Goal: Obtain resource: Download file/media

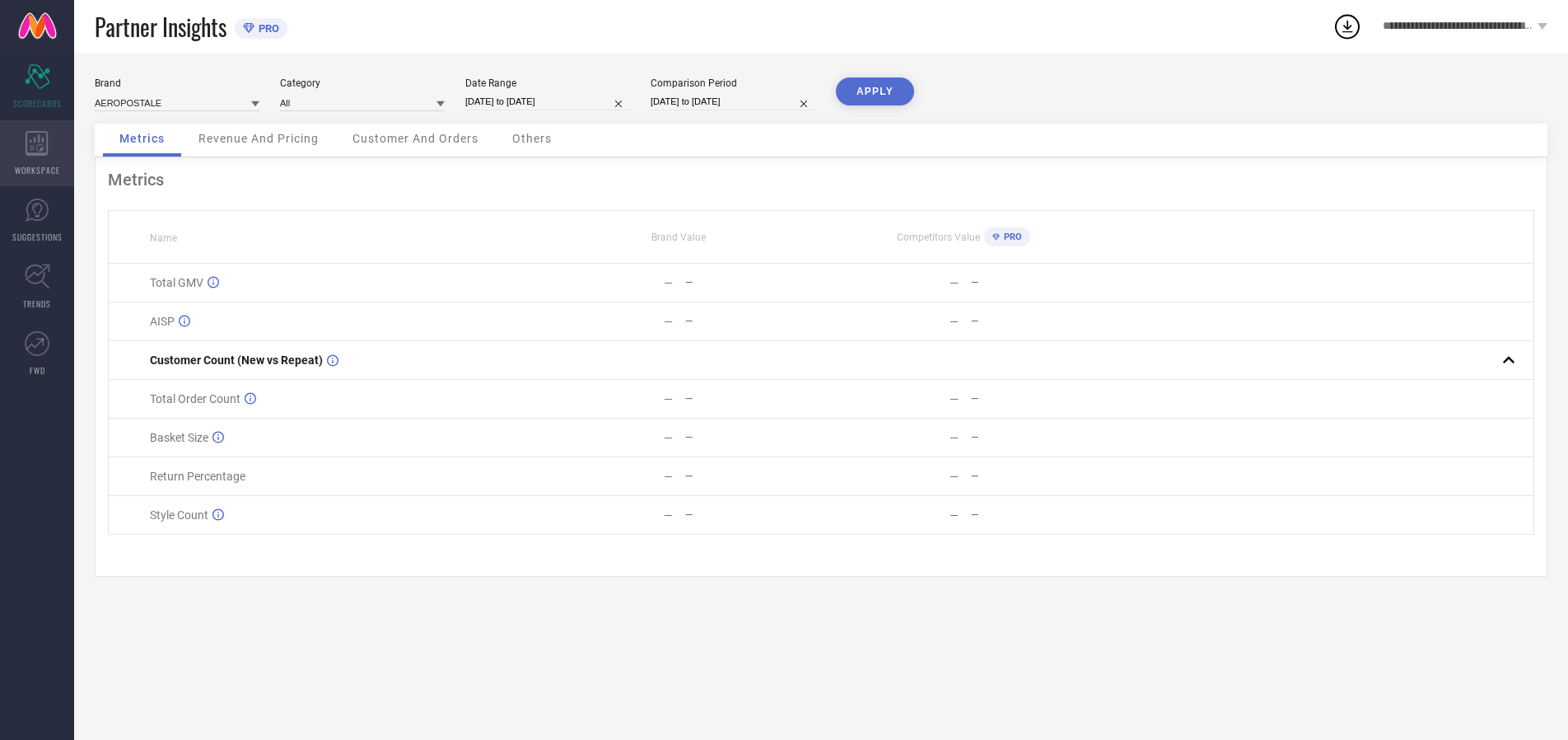
click at [37, 153] on icon at bounding box center [36, 143] width 22 height 25
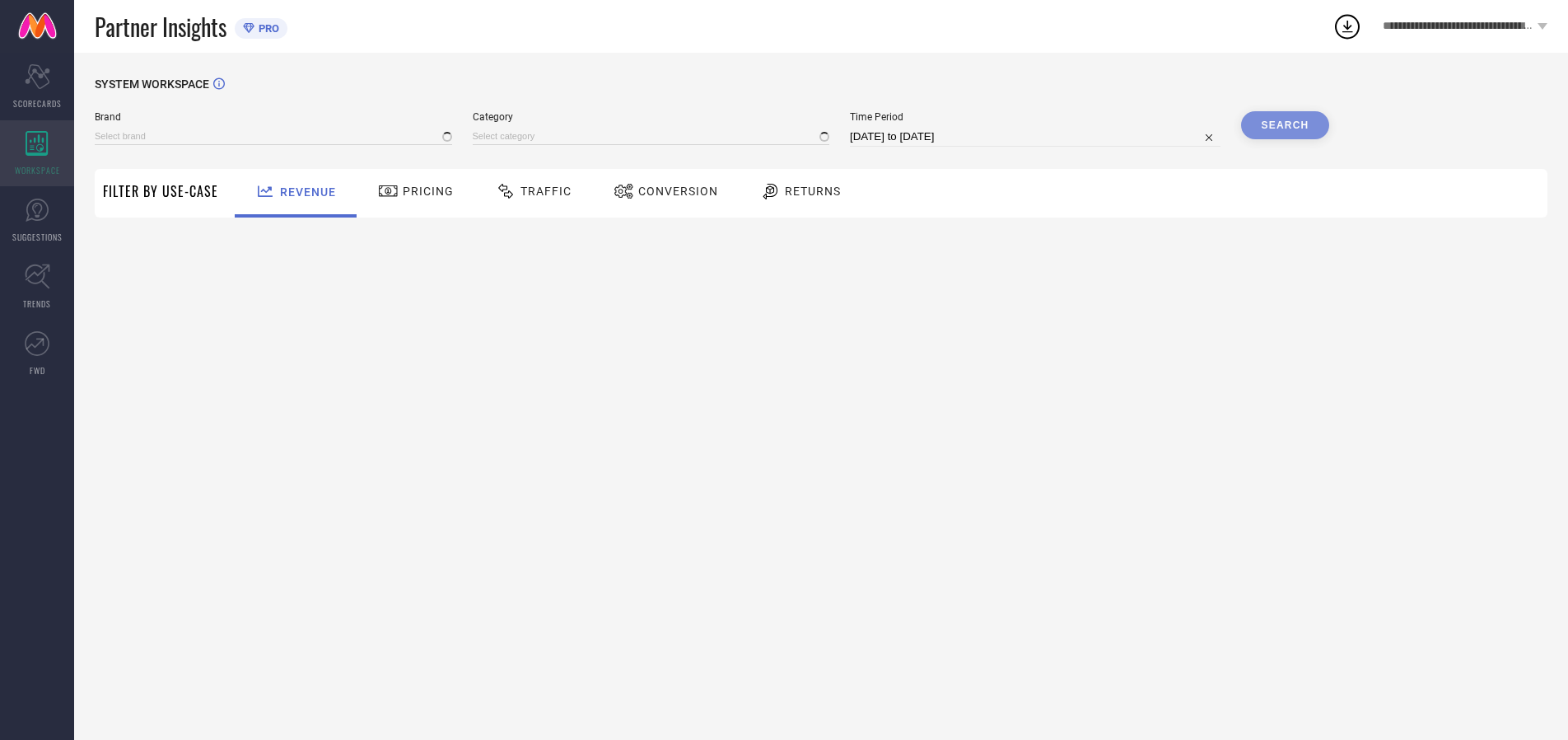
type input "AEROPOSTALE"
type input "All"
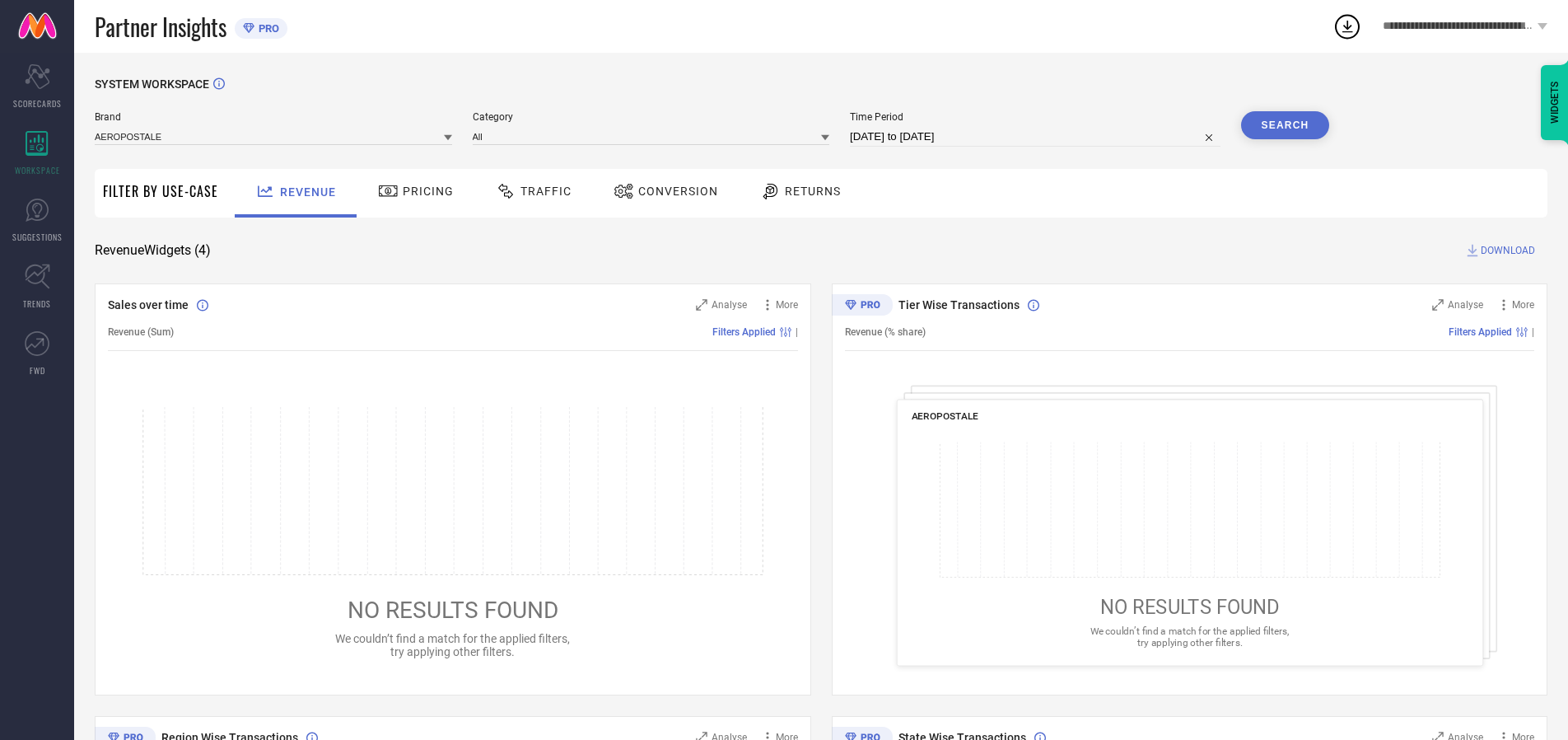
click at [673, 191] on span "Conversion" at bounding box center [679, 191] width 80 height 13
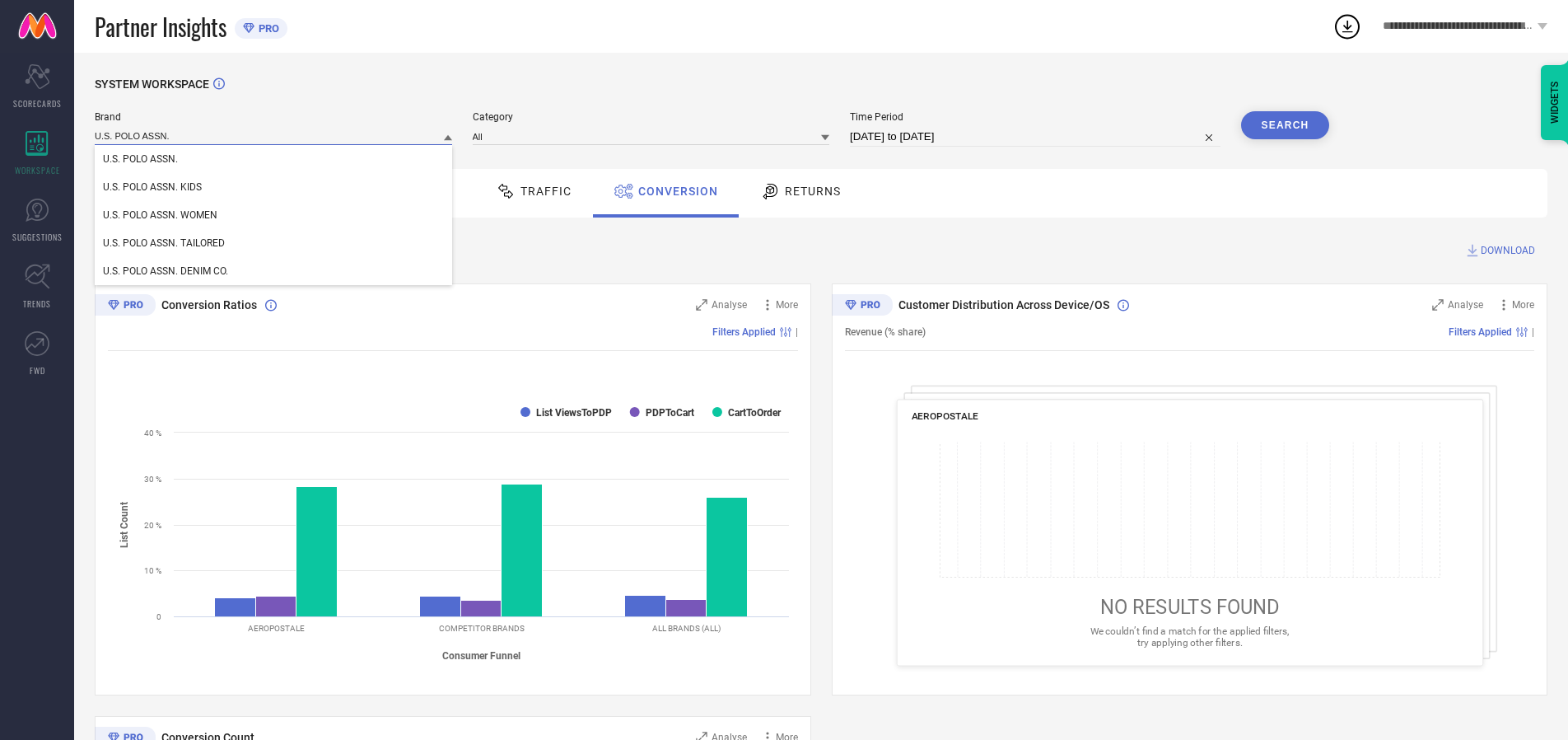
type input "U.S. POLO ASSN."
click at [140, 160] on span "U.S. POLO ASSN." at bounding box center [141, 159] width 75 height 11
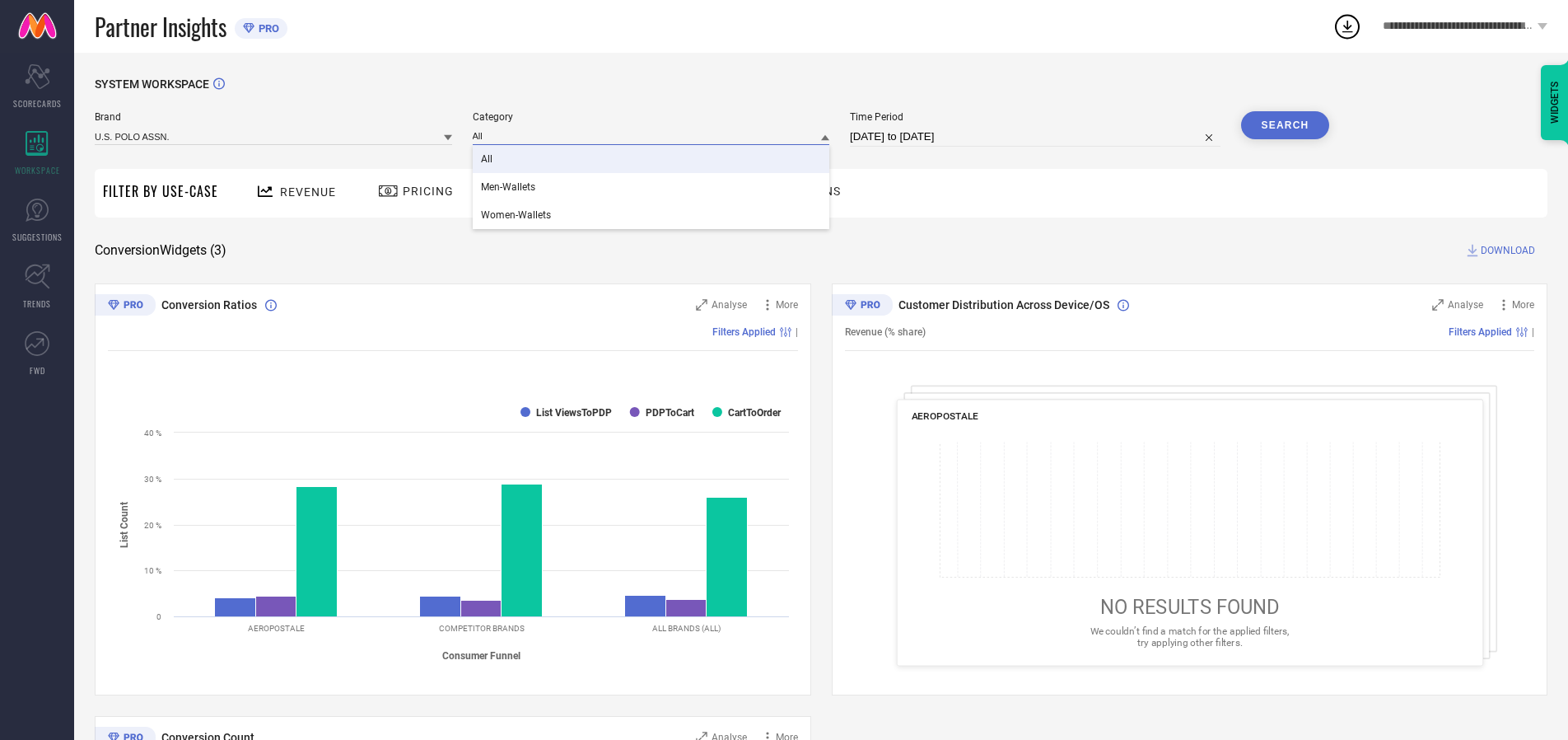
type input "All"
click at [488, 160] on span "All" at bounding box center [487, 159] width 11 height 11
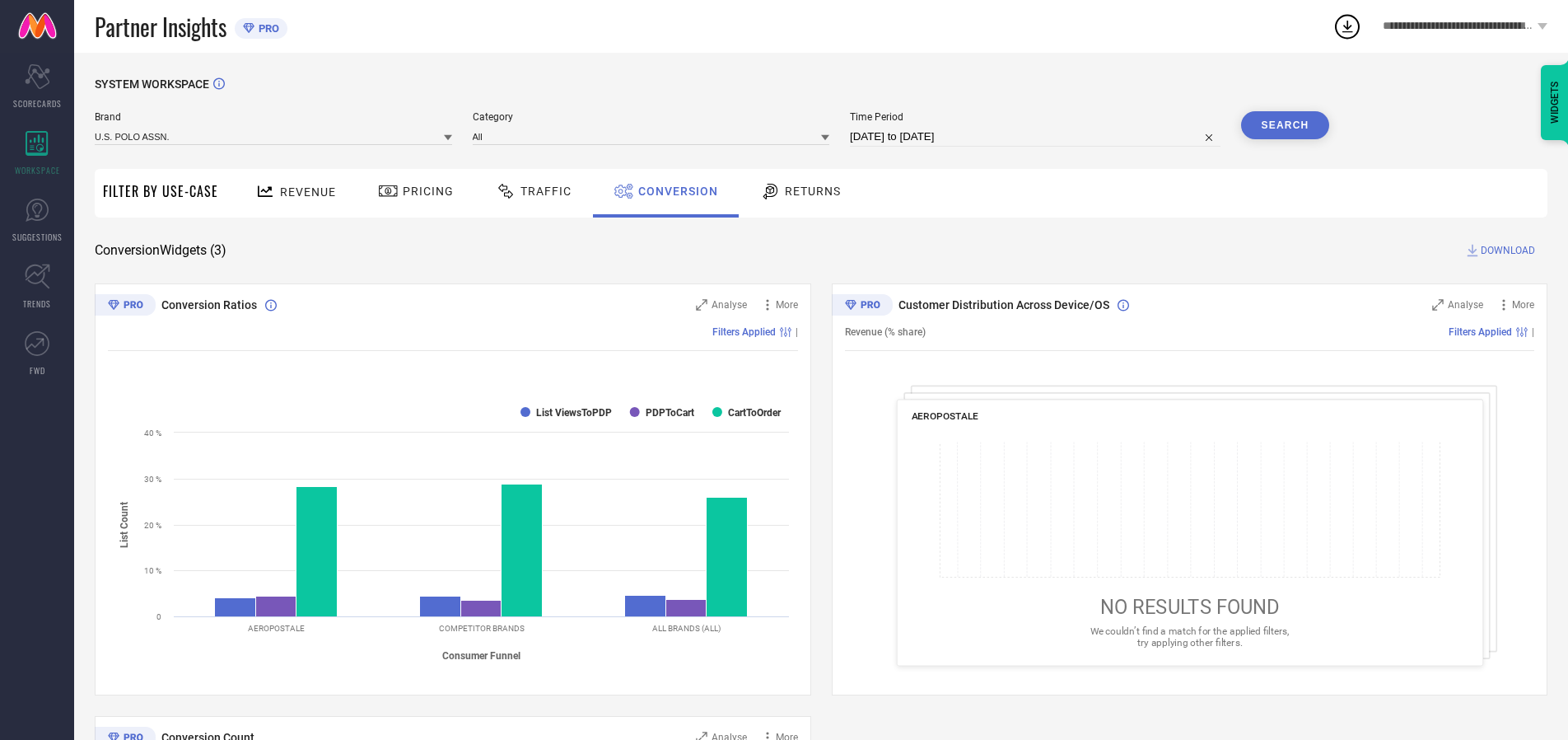
click at [1036, 137] on input "[DATE] to [DATE]" at bounding box center [1035, 137] width 371 height 20
select select "6"
select select "2025"
select select "7"
select select "2025"
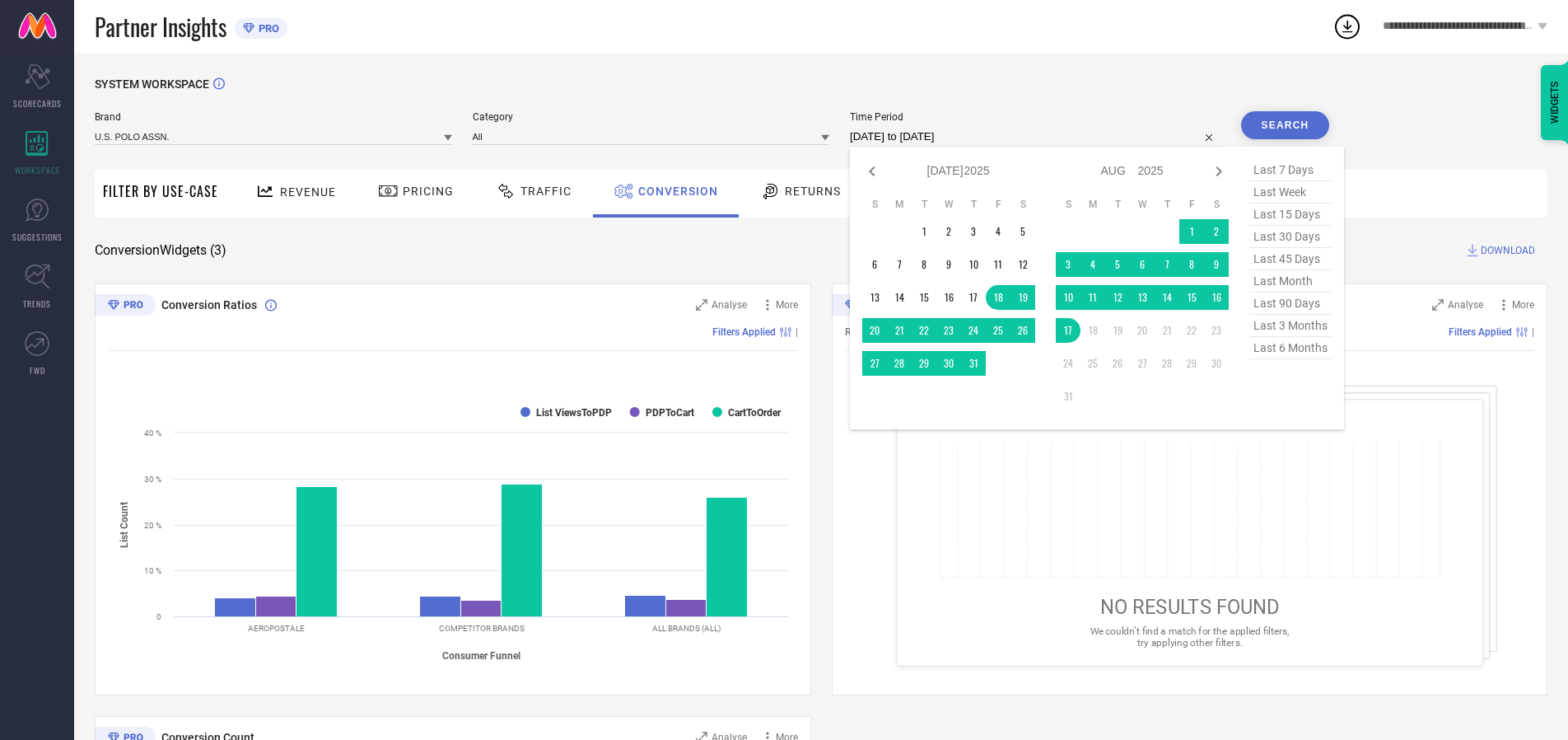
click at [1072, 331] on td "17" at bounding box center [1069, 331] width 25 height 25
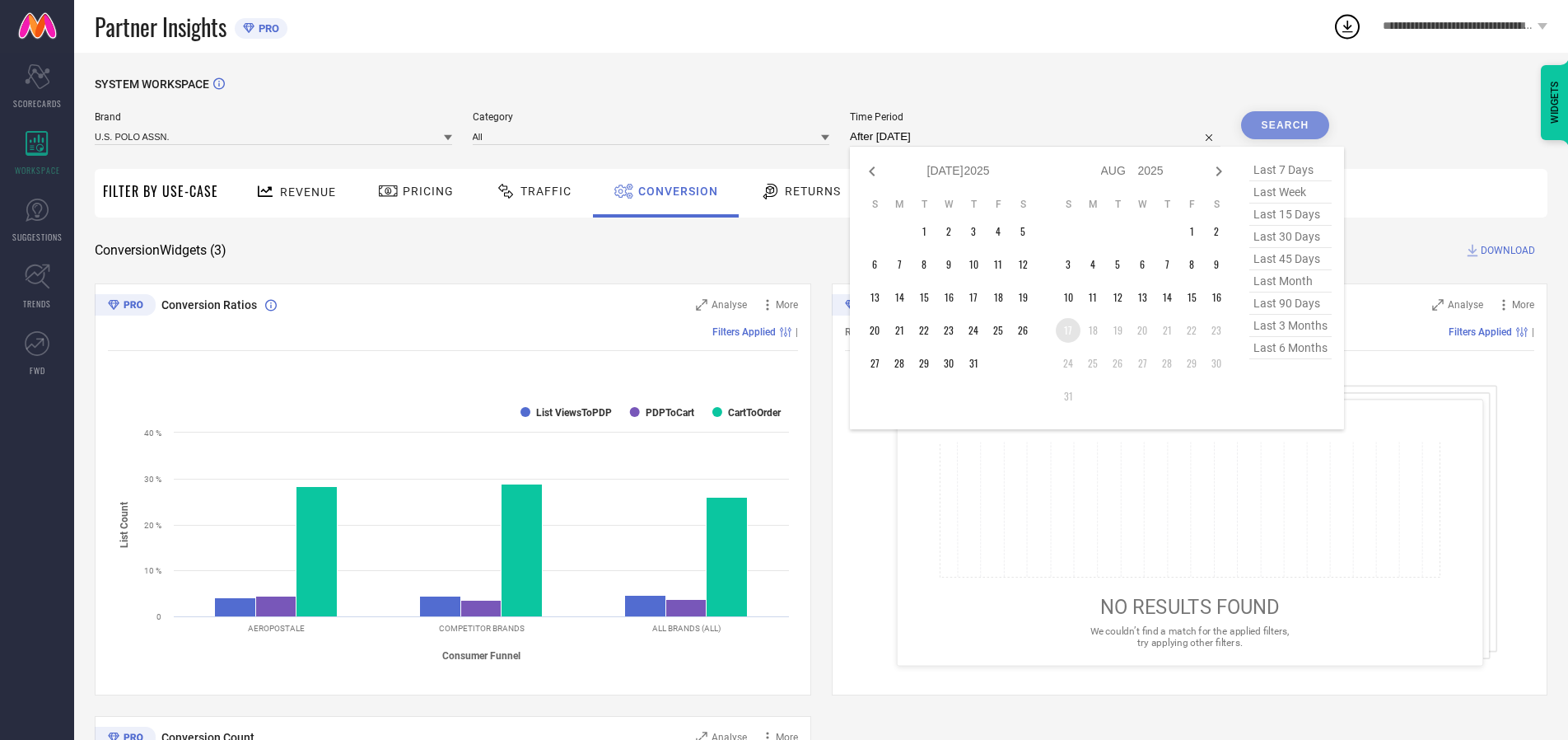
type input "[DATE] to [DATE]"
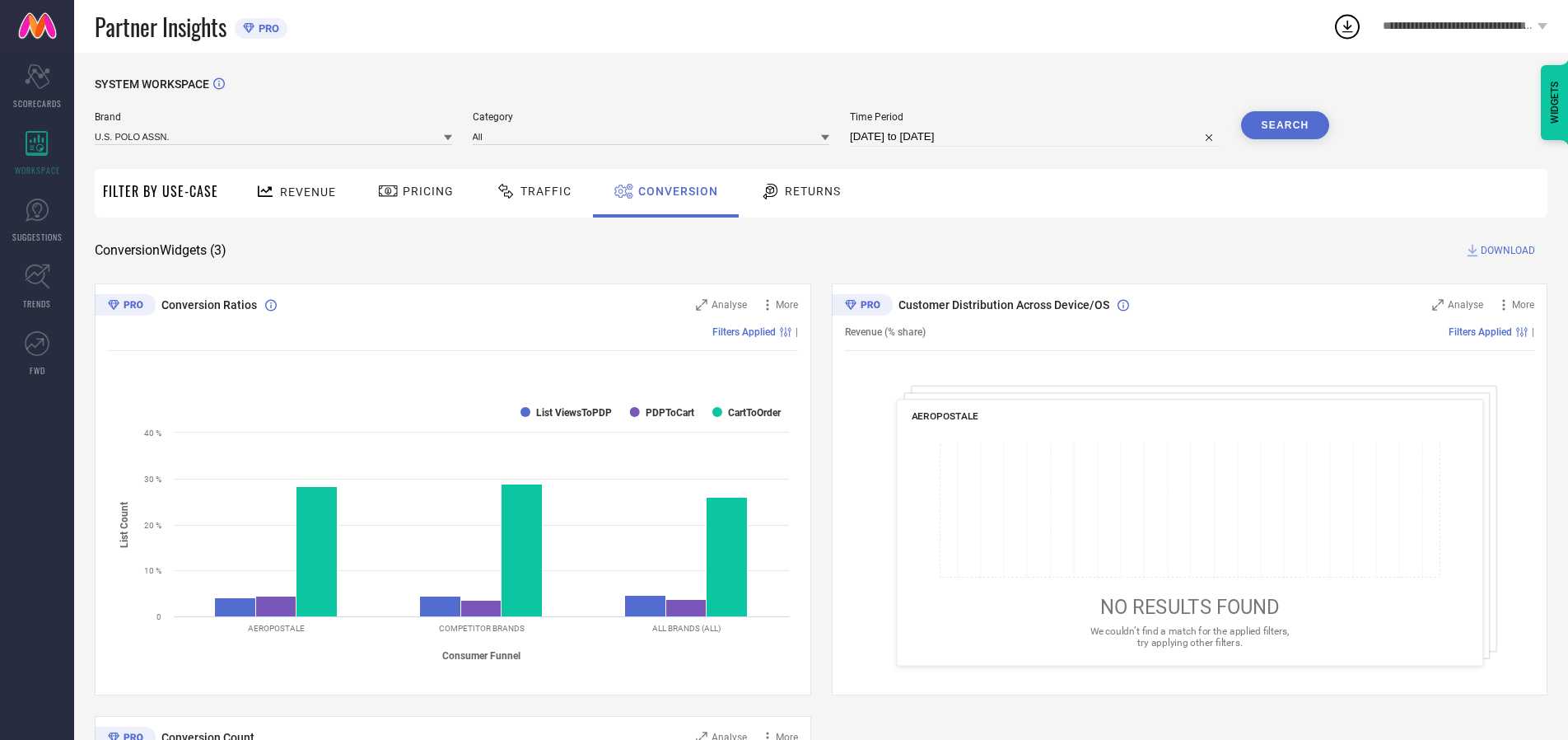
click at [1285, 125] on button "Search" at bounding box center [1285, 124] width 89 height 28
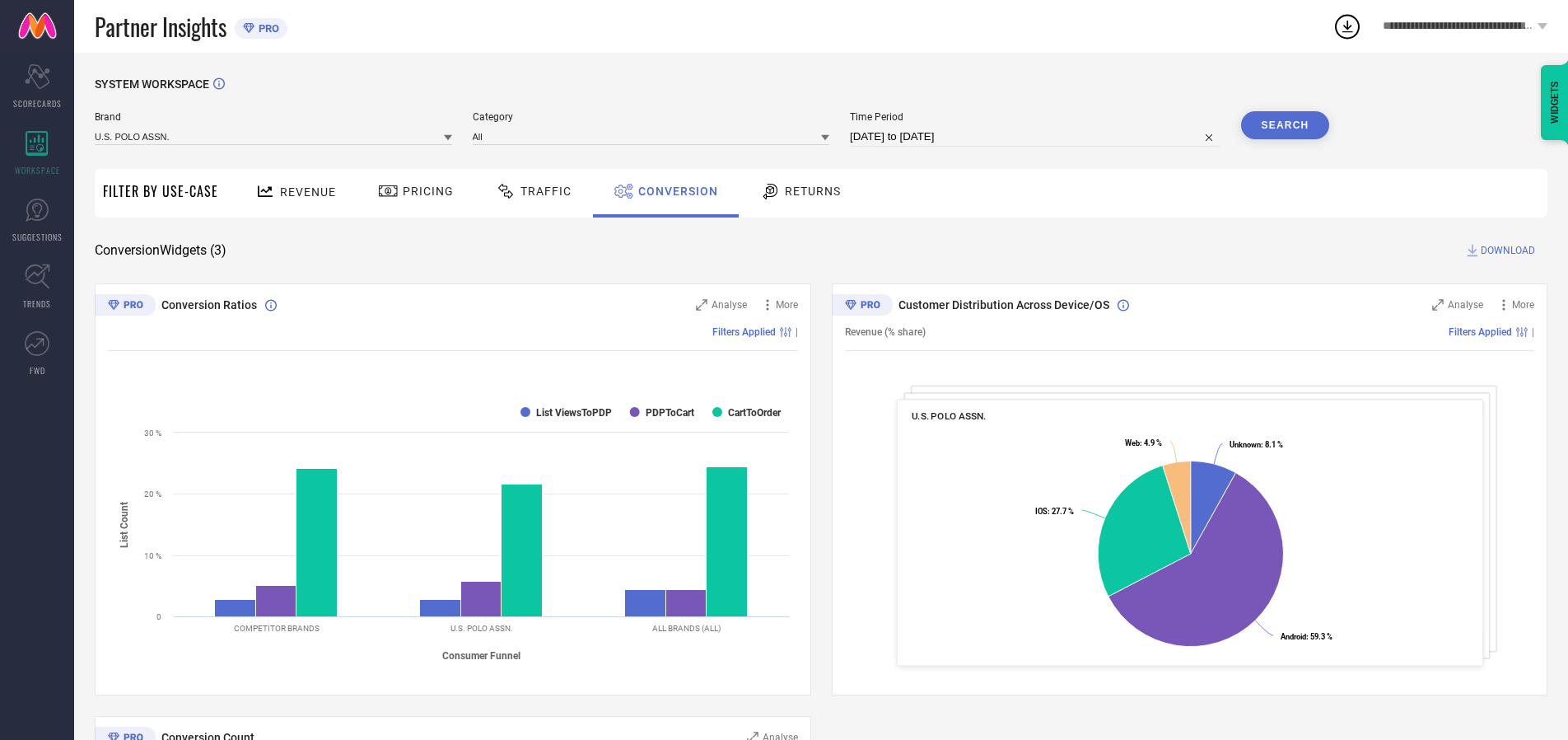
click at [1508, 250] on span "DOWNLOAD" at bounding box center [1508, 250] width 54 height 16
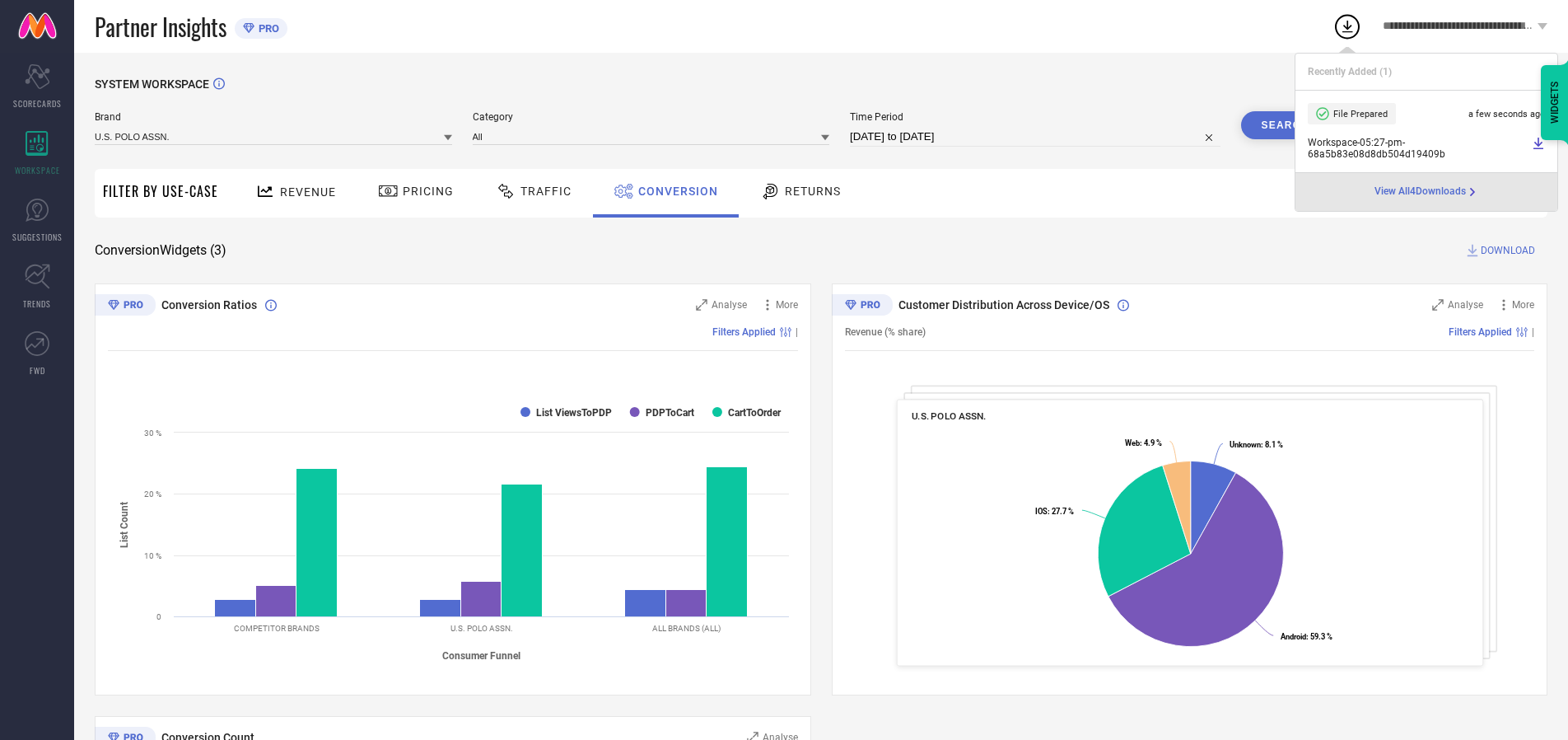
click at [674, 191] on span "Conversion" at bounding box center [679, 191] width 80 height 13
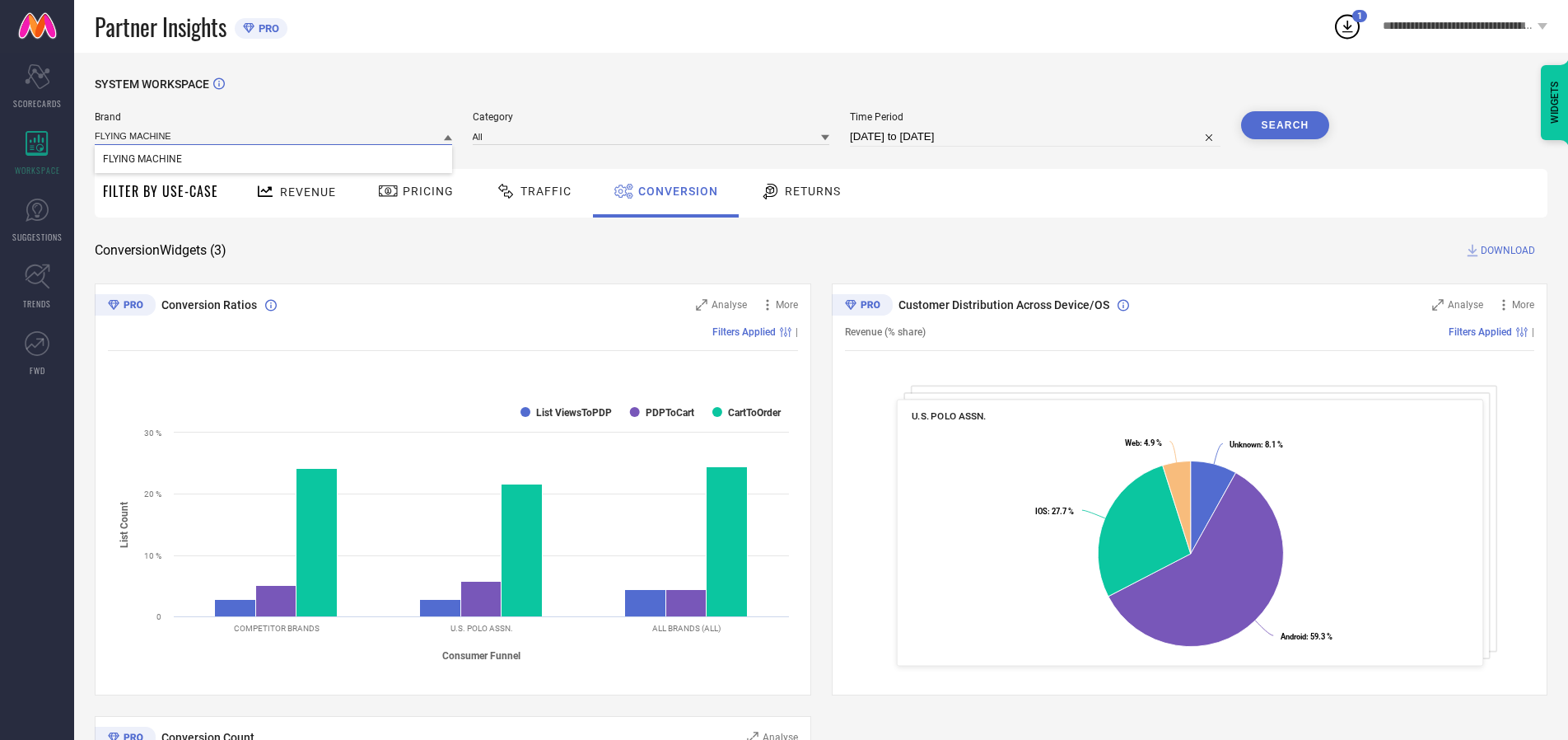
type input "FLYING MACHINE"
click at [142, 160] on span "FLYING MACHINE" at bounding box center [142, 159] width 79 height 11
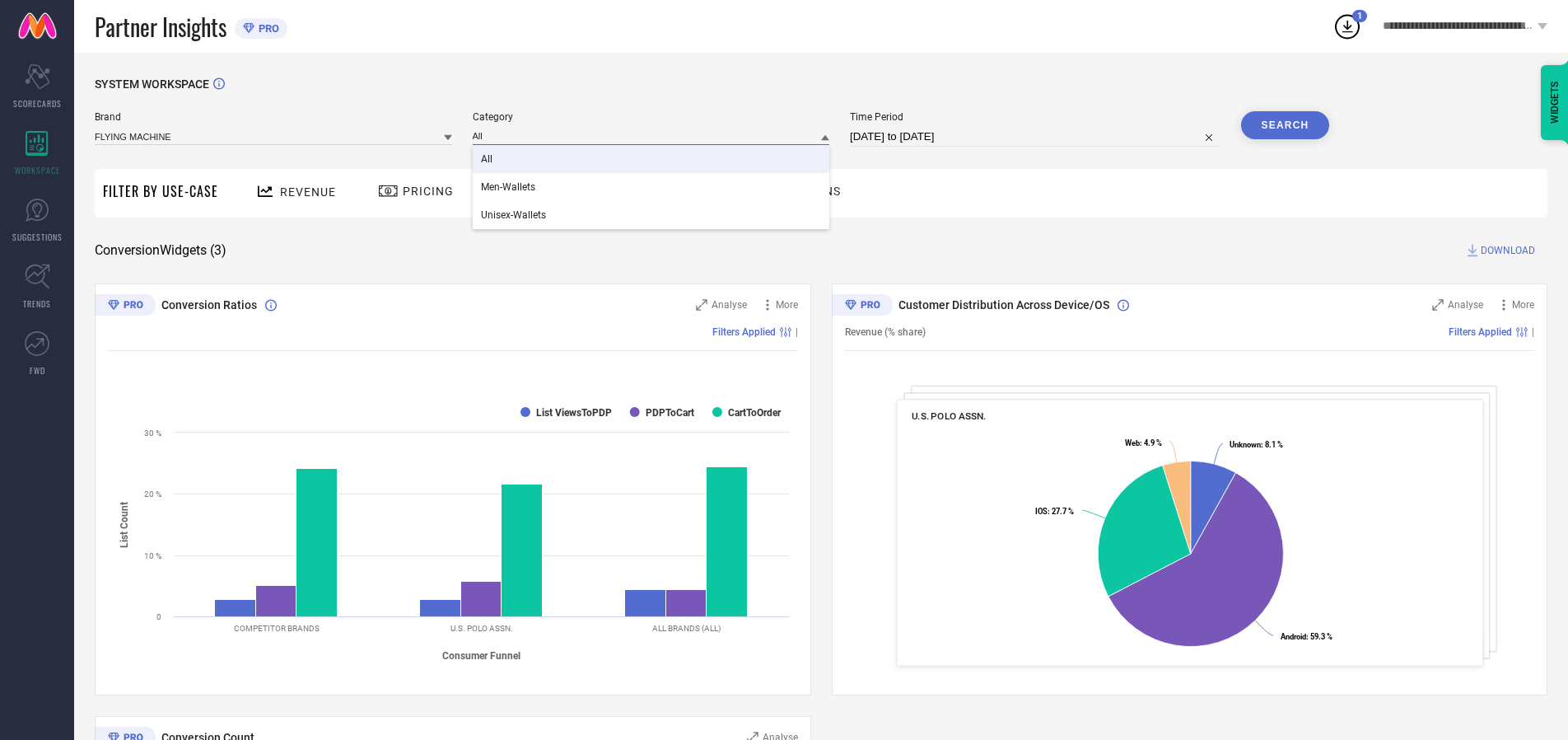
type input "All"
click at [488, 160] on span "All" at bounding box center [487, 159] width 11 height 11
click at [1285, 125] on button "Search" at bounding box center [1285, 124] width 89 height 28
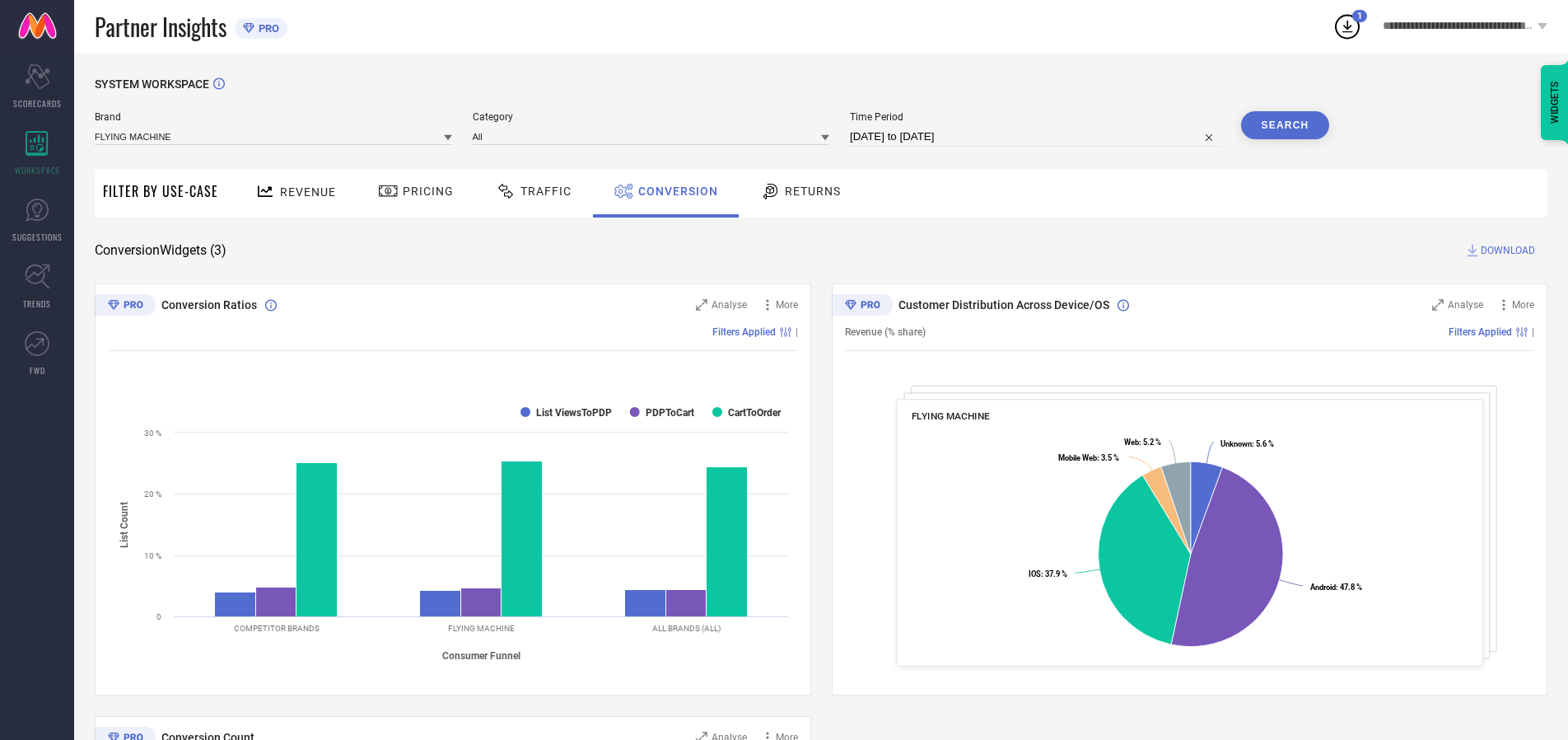
click at [1508, 250] on span "DOWNLOAD" at bounding box center [1508, 250] width 54 height 16
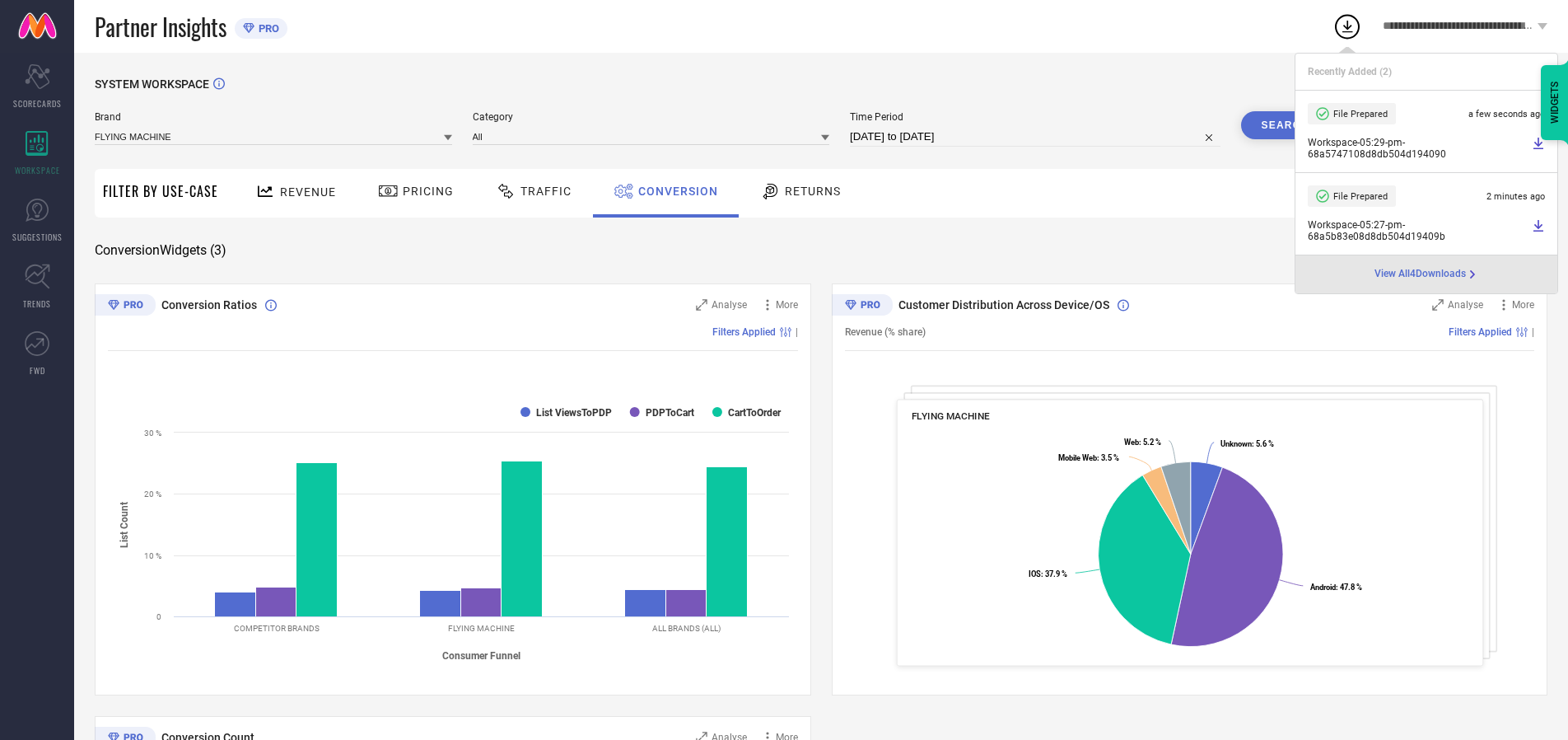
click at [674, 191] on span "Conversion" at bounding box center [679, 191] width 80 height 13
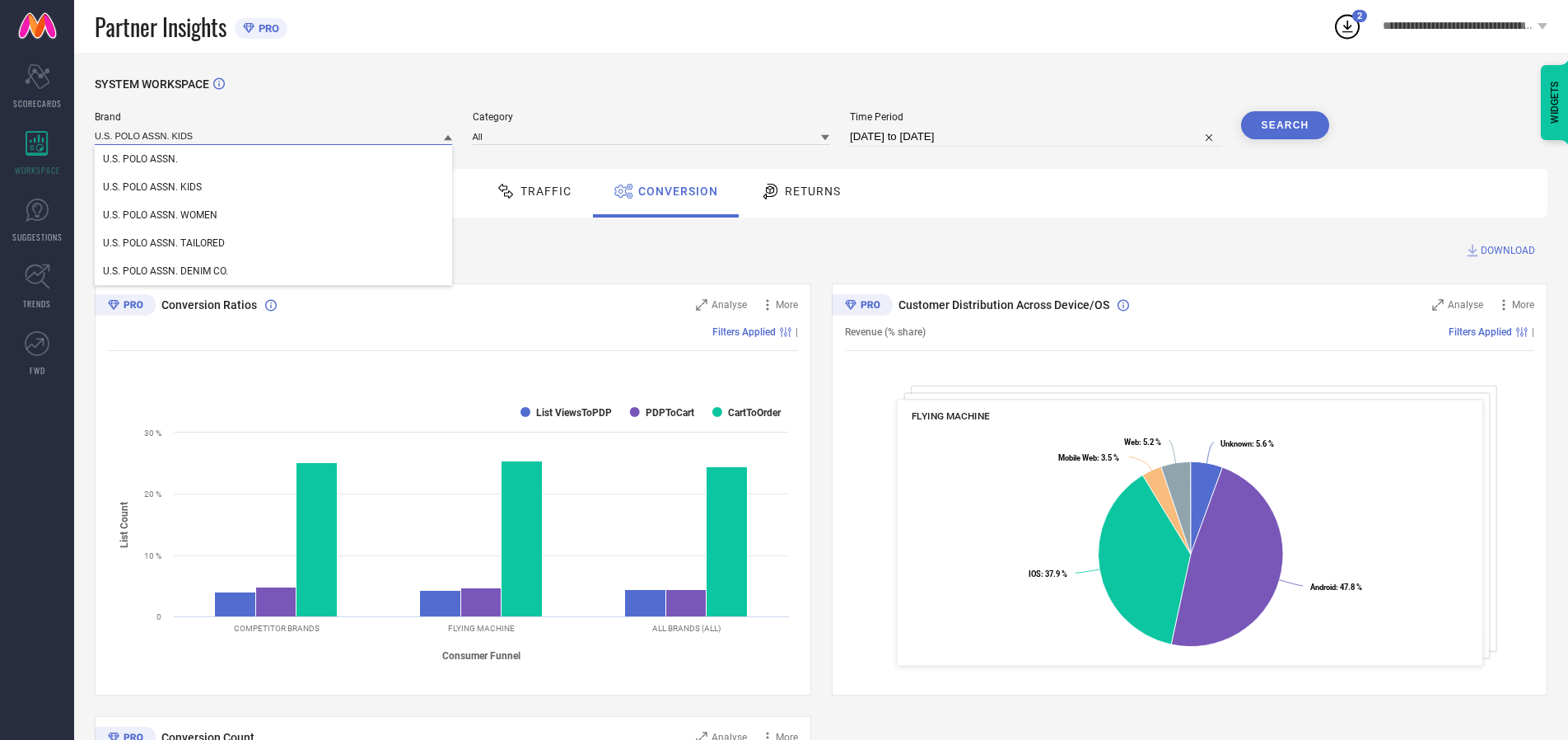
type input "U.S. POLO ASSN. KIDS"
click at [152, 187] on span "U.S. POLO ASSN. KIDS" at bounding box center [152, 187] width 98 height 11
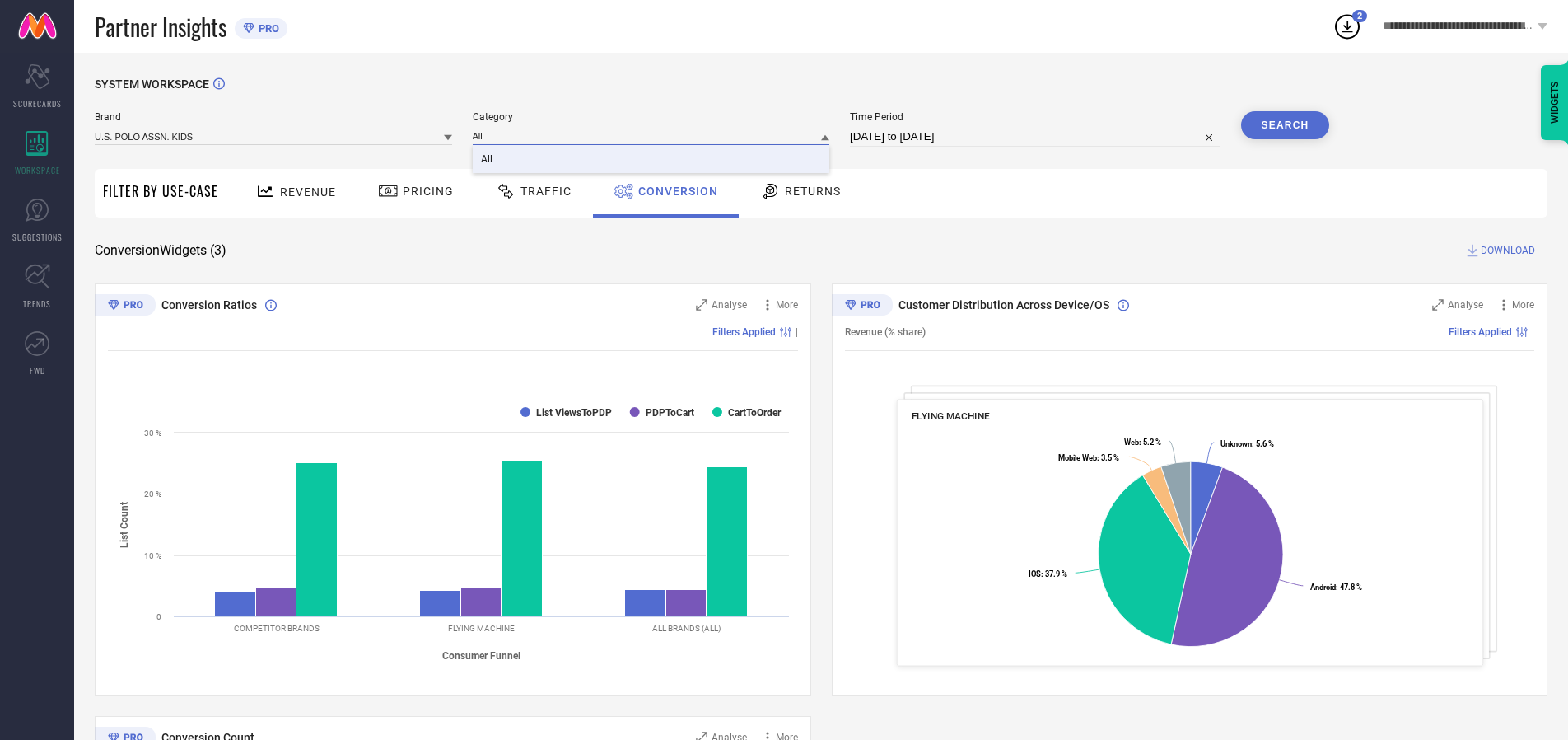
type input "All"
click at [488, 160] on span "All" at bounding box center [487, 159] width 11 height 11
click at [1285, 125] on button "Search" at bounding box center [1285, 124] width 89 height 28
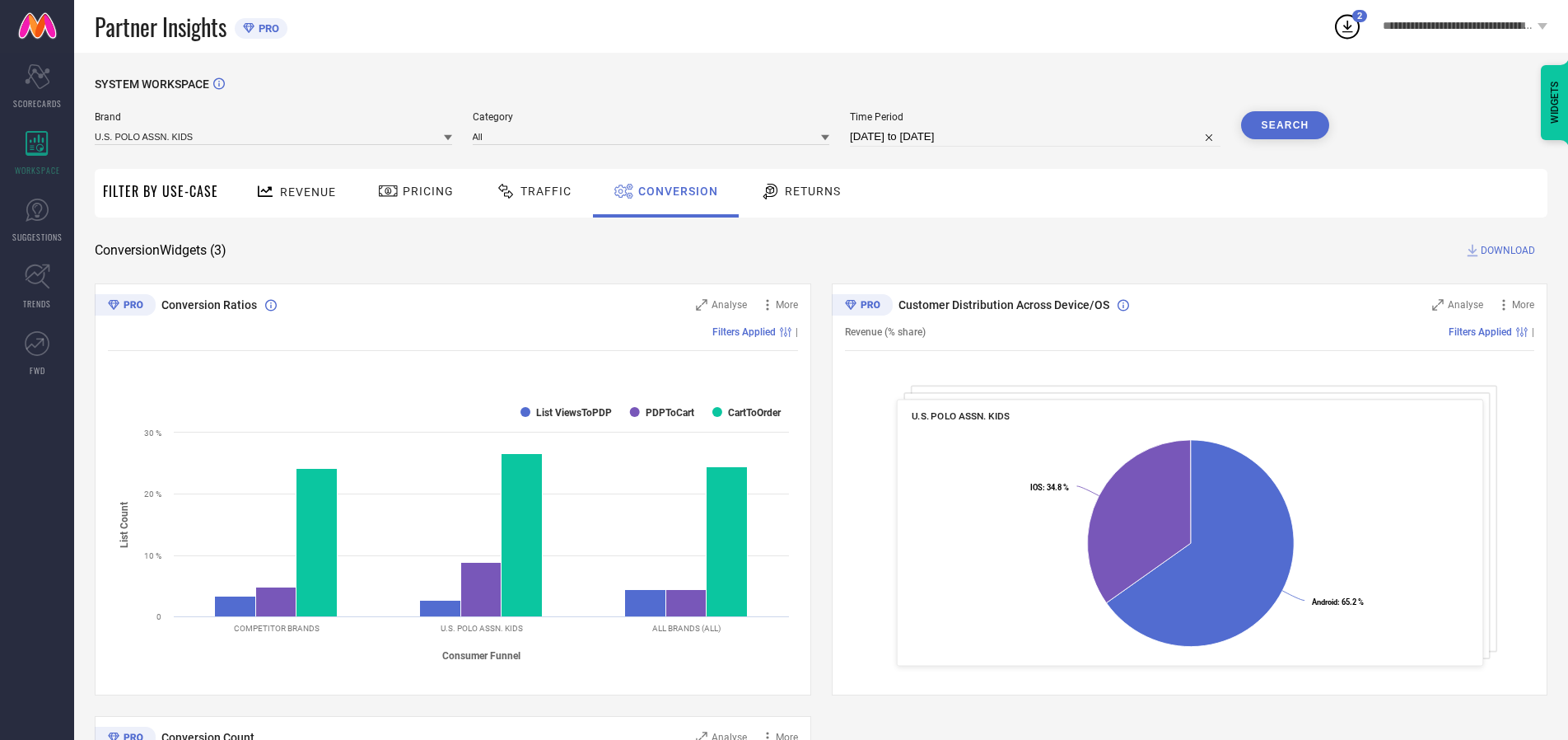
click at [1508, 250] on span "DOWNLOAD" at bounding box center [1508, 250] width 54 height 16
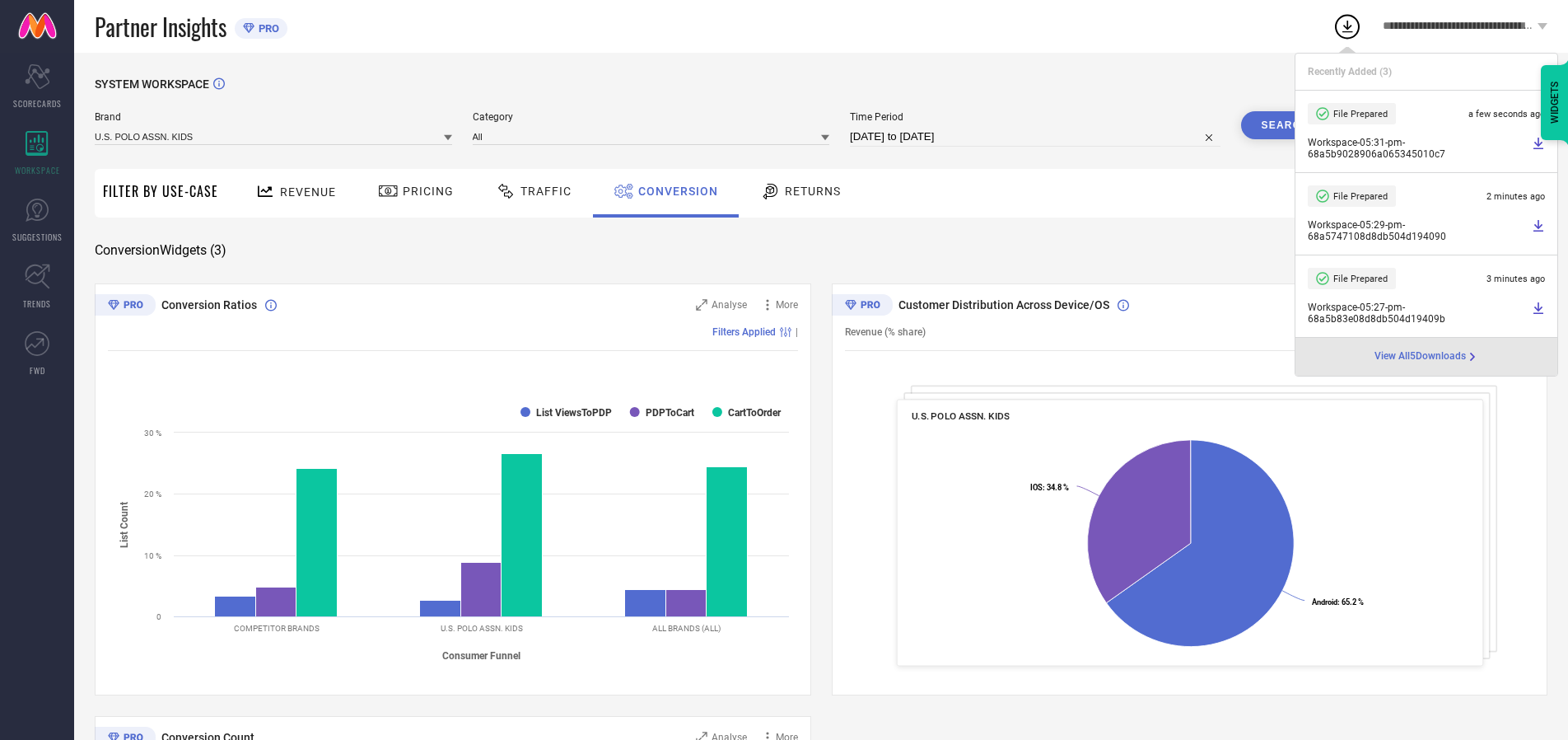
click at [674, 191] on span "Conversion" at bounding box center [679, 191] width 80 height 13
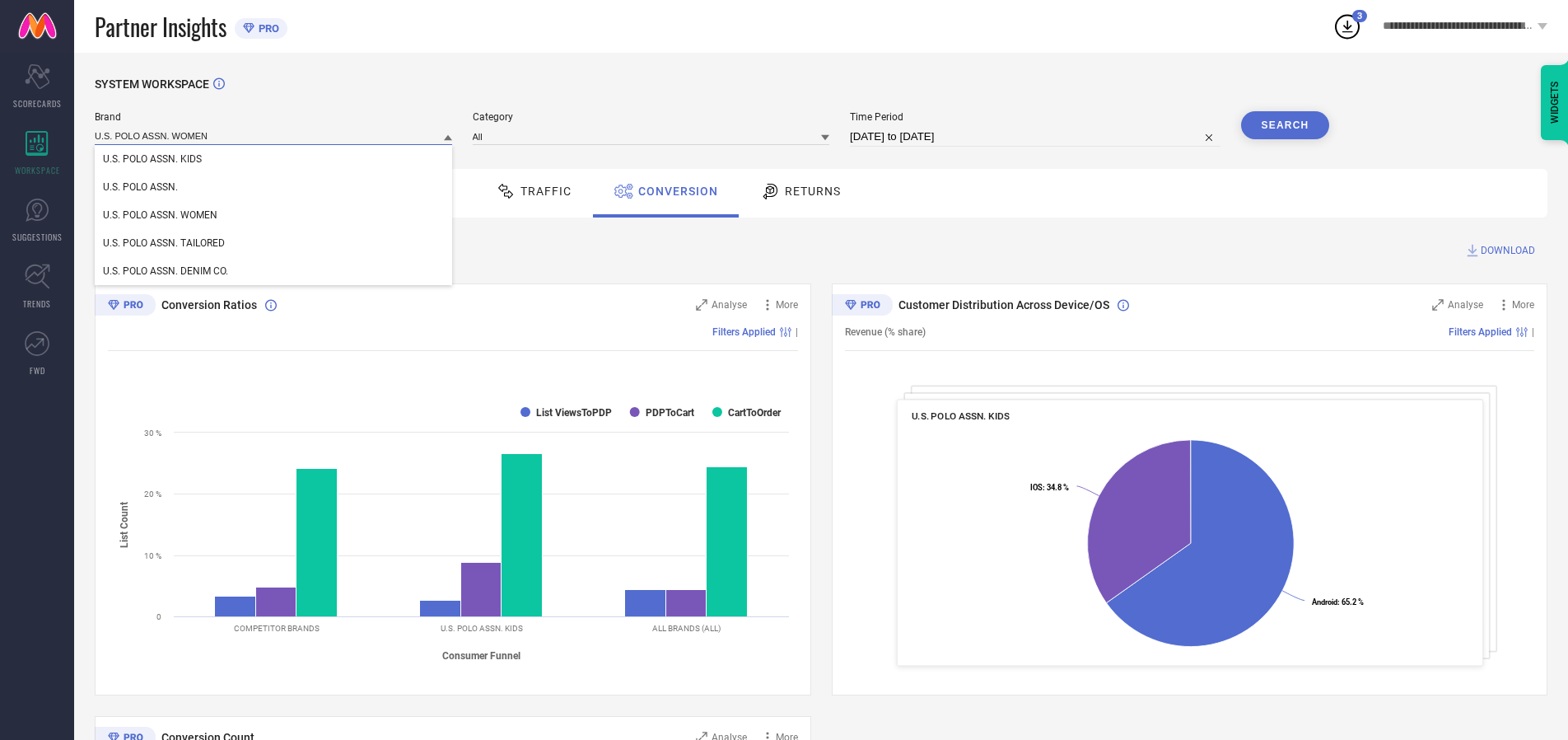
type input "U.S. POLO ASSN. WOMEN"
click at [160, 216] on span "U.S. POLO ASSN. WOMEN" at bounding box center [161, 215] width 115 height 11
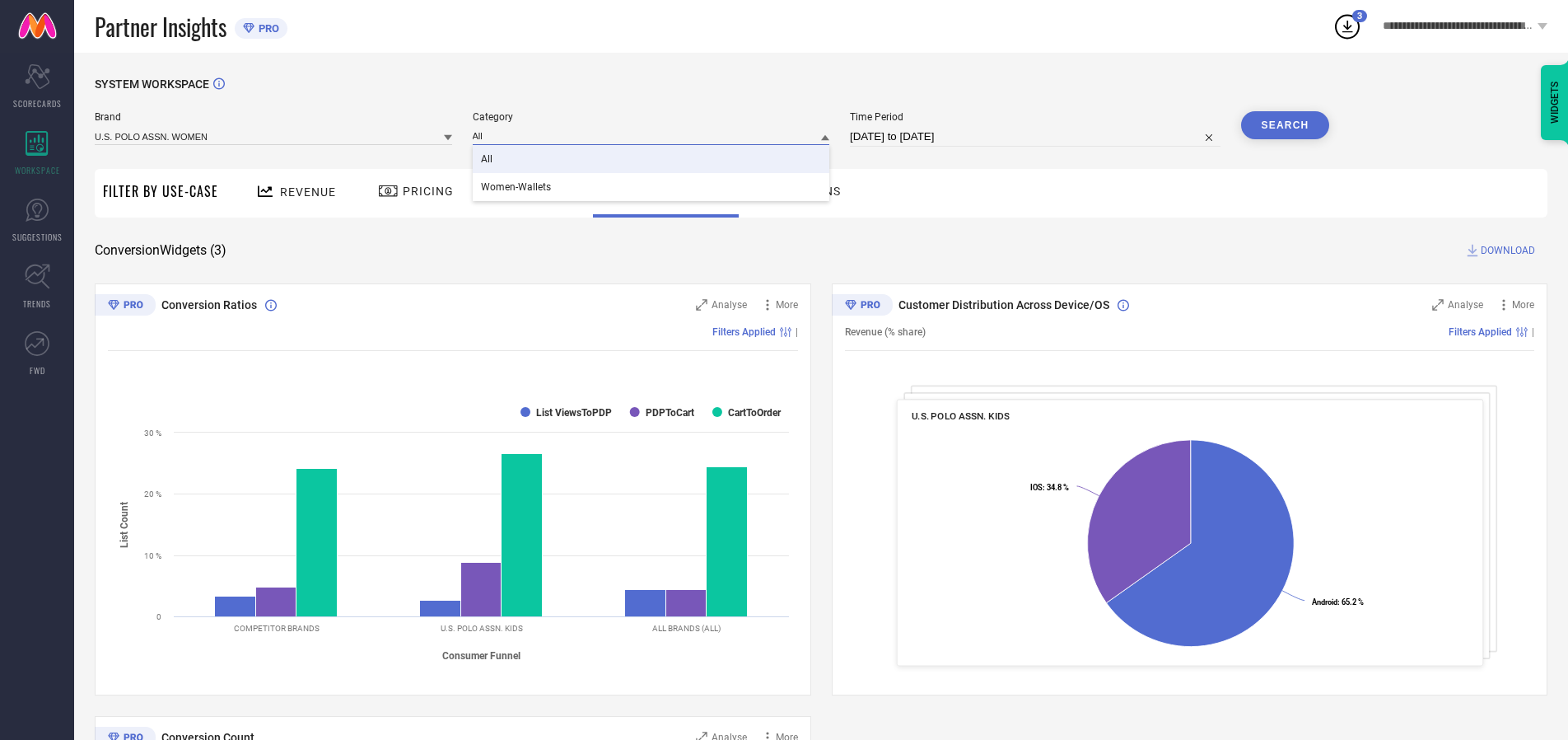
type input "All"
click at [488, 160] on span "All" at bounding box center [487, 159] width 11 height 11
click at [1285, 125] on button "Search" at bounding box center [1285, 124] width 89 height 28
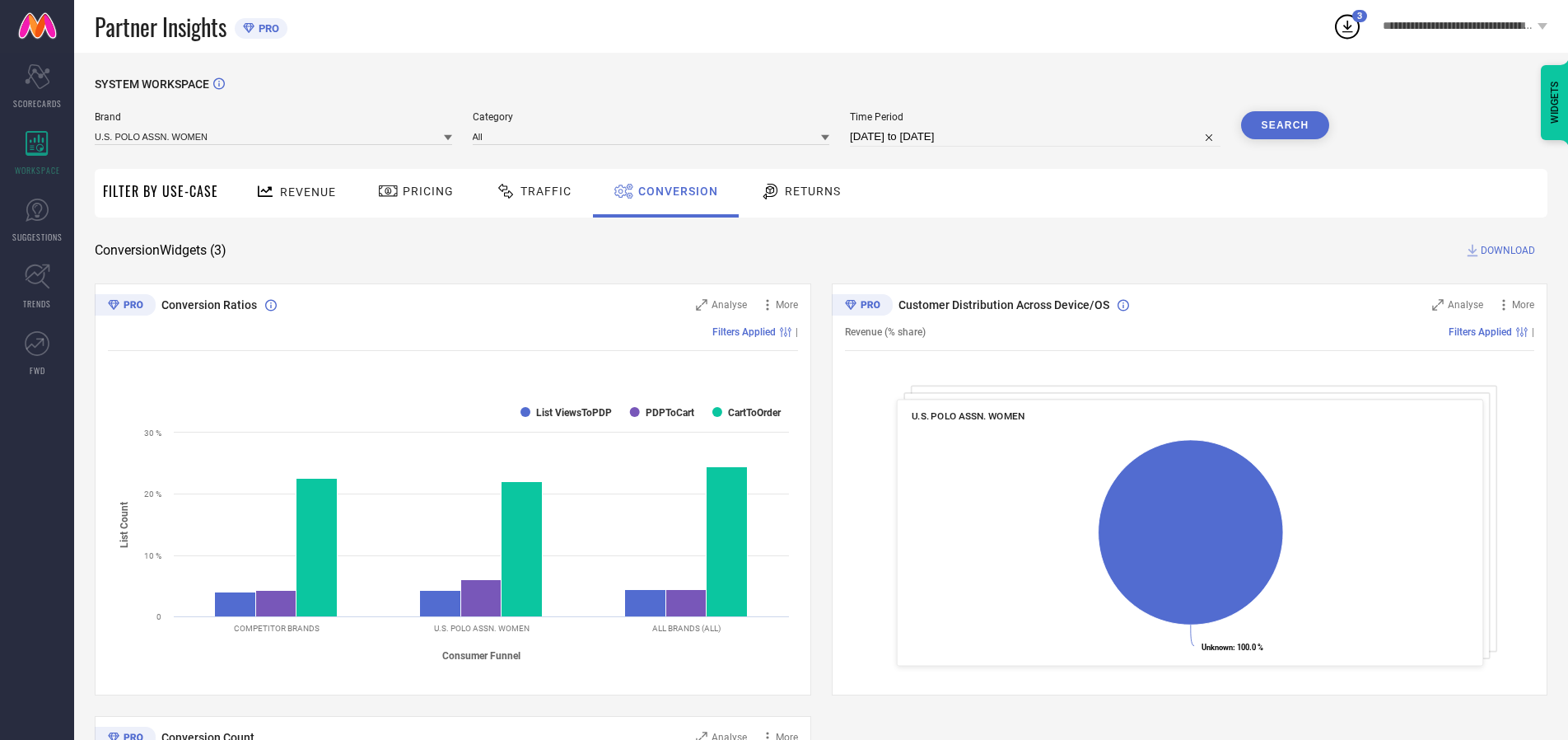
click at [1508, 250] on span "DOWNLOAD" at bounding box center [1508, 250] width 54 height 16
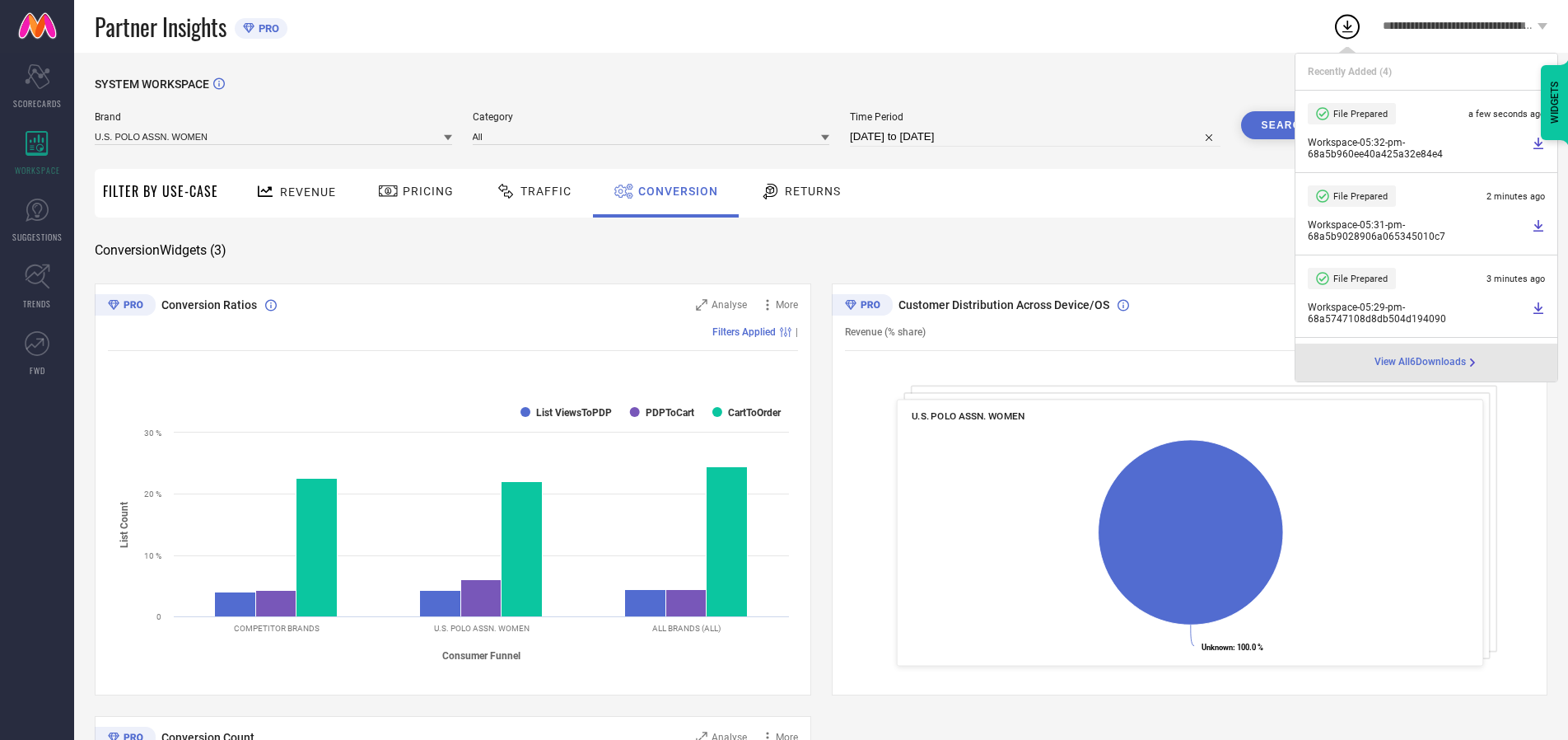
click at [674, 191] on span "Conversion" at bounding box center [679, 191] width 80 height 13
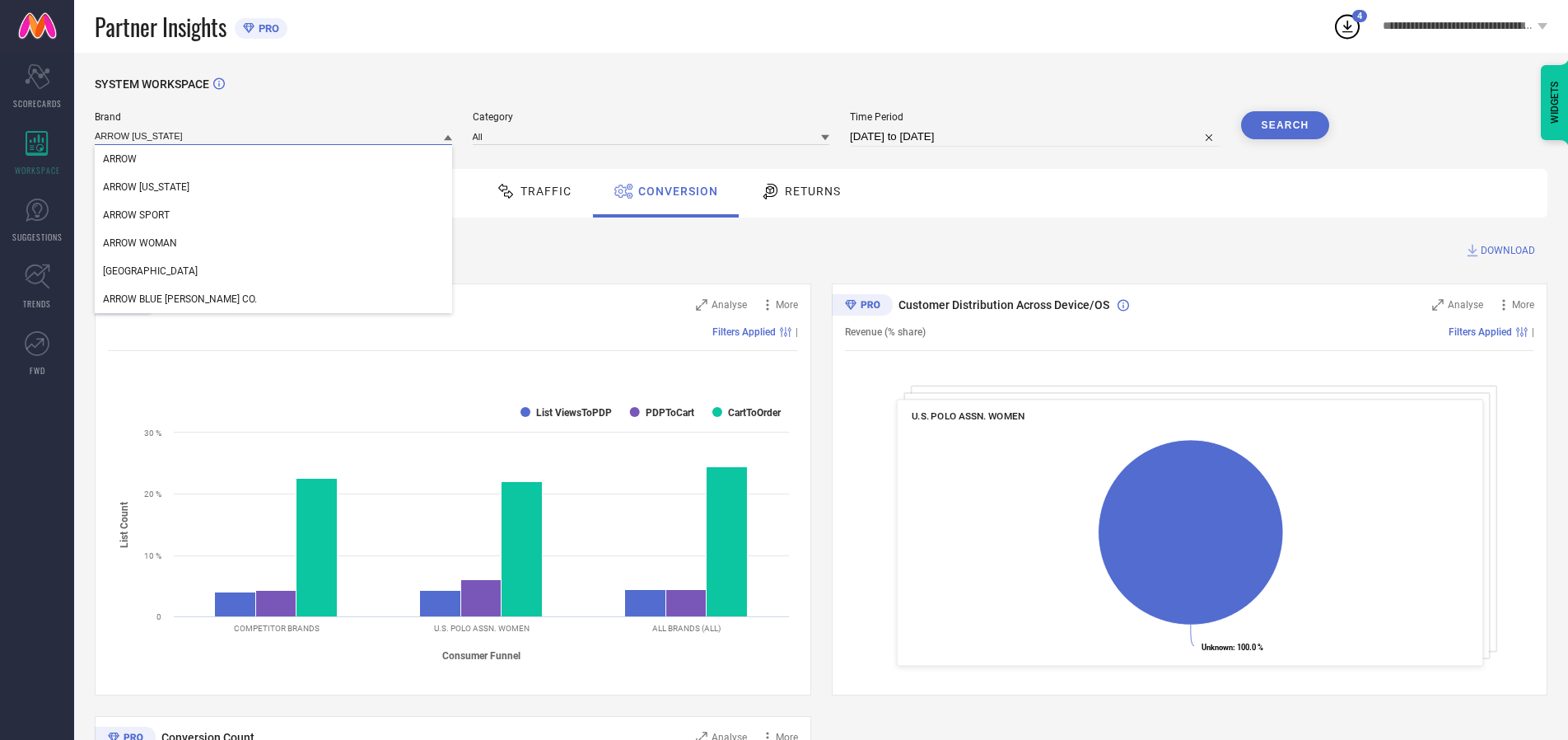
type input "ARROW [US_STATE]"
click at [145, 187] on span "ARROW [US_STATE]" at bounding box center [146, 187] width 86 height 11
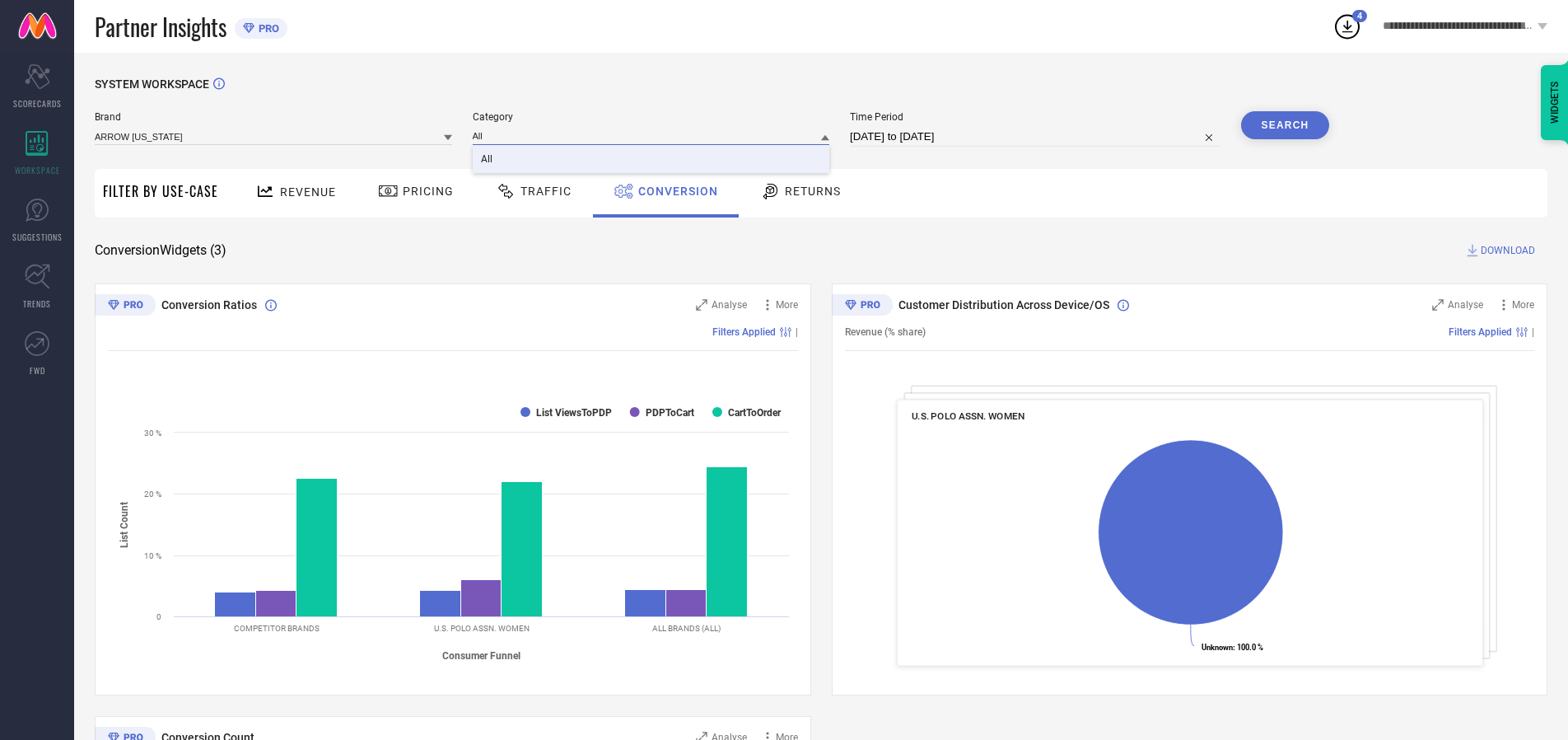
type input "All"
click at [488, 160] on span "All" at bounding box center [487, 159] width 11 height 11
click at [1285, 125] on button "Search" at bounding box center [1285, 124] width 89 height 28
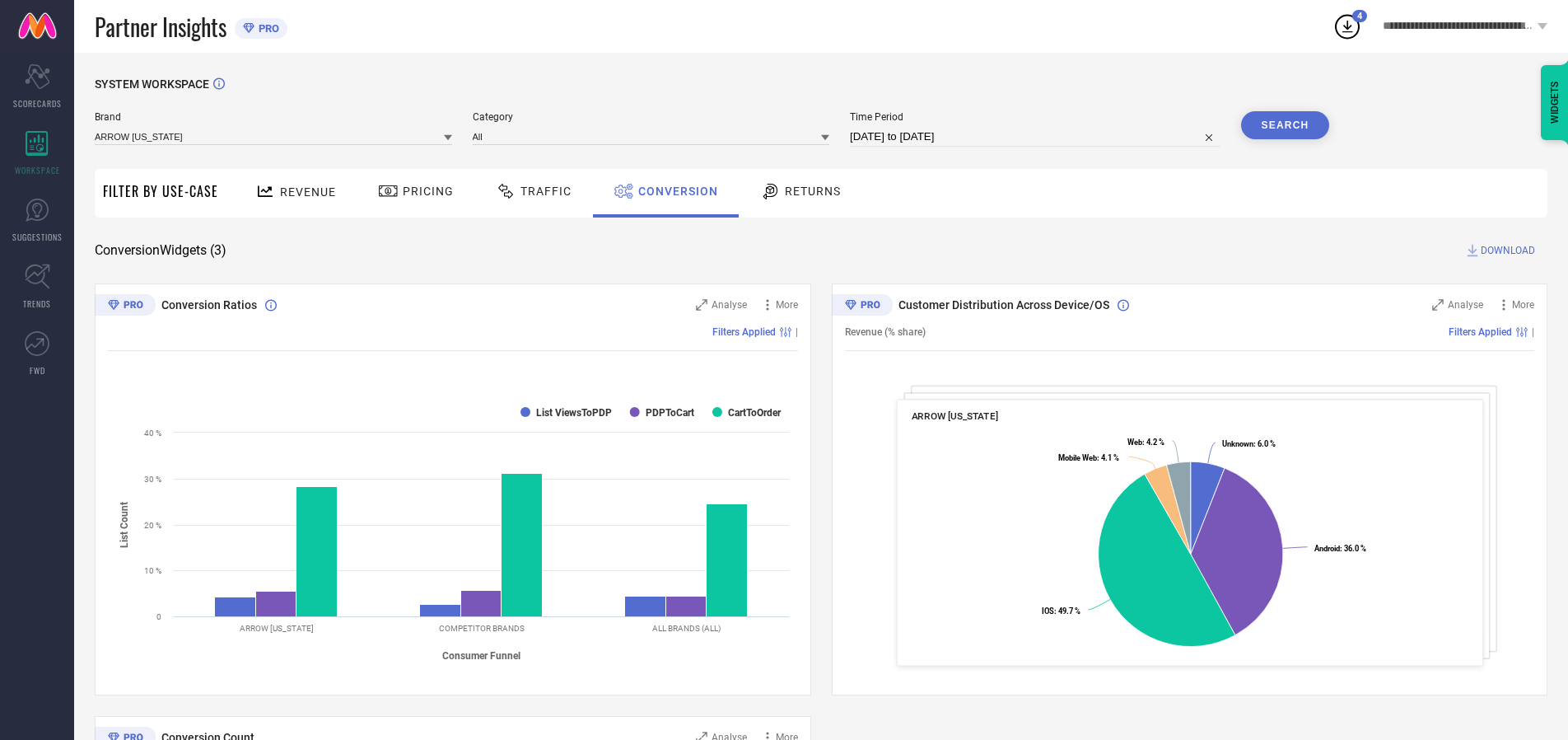
click at [1508, 250] on span "DOWNLOAD" at bounding box center [1508, 250] width 54 height 16
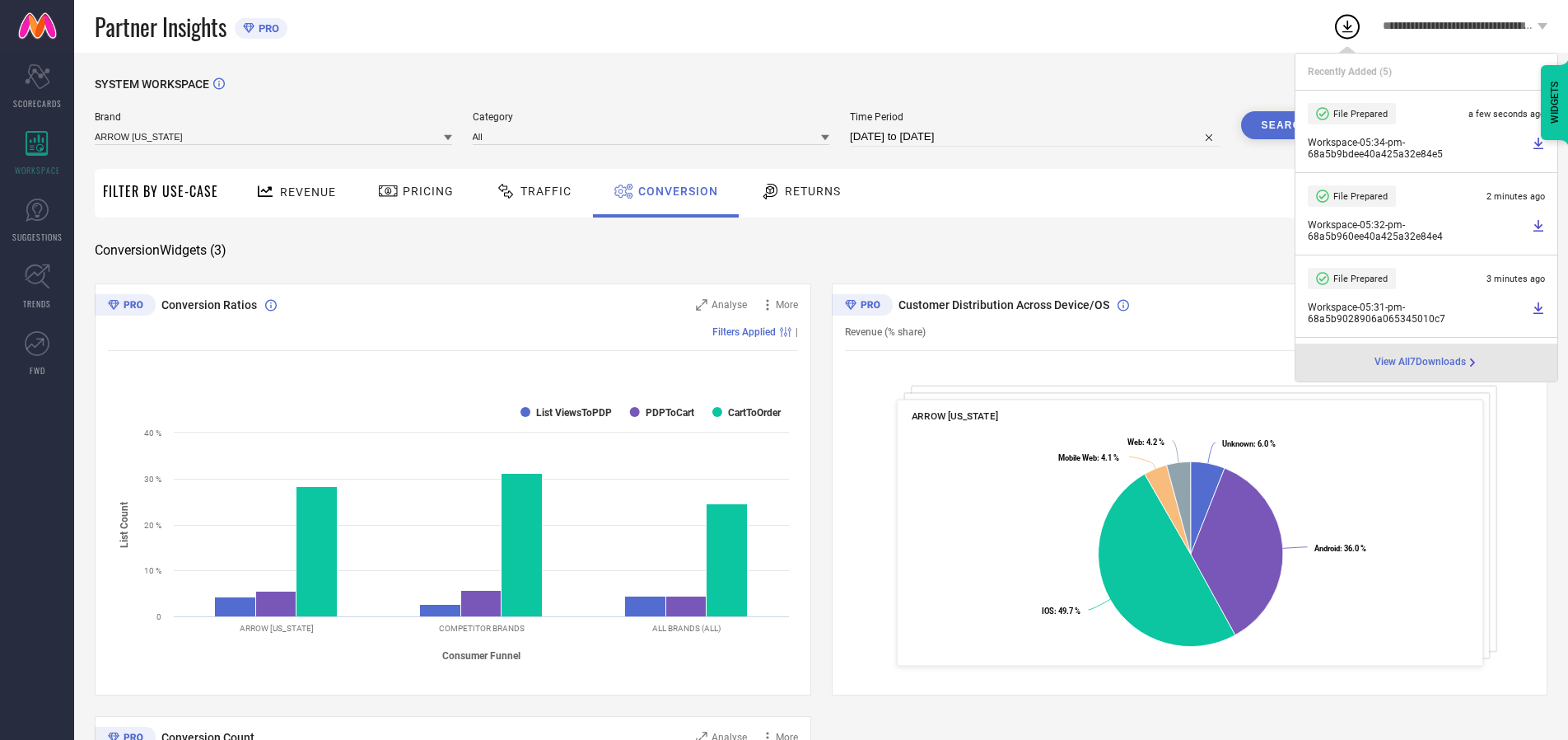
click at [674, 191] on span "Conversion" at bounding box center [679, 191] width 80 height 13
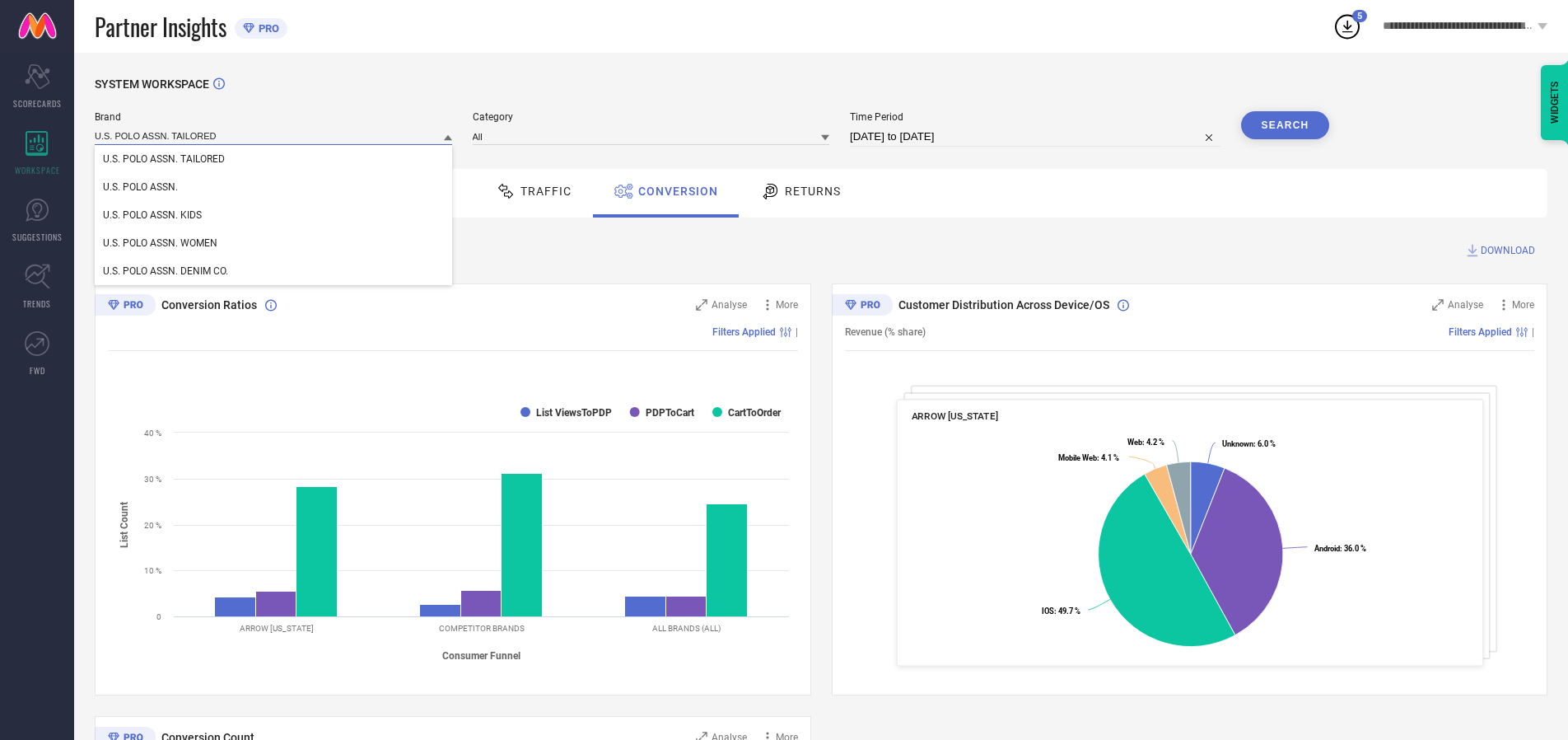
type input "U.S. POLO ASSN. TAILORED"
click at [163, 160] on span "U.S. POLO ASSN. TAILORED" at bounding box center [164, 159] width 122 height 11
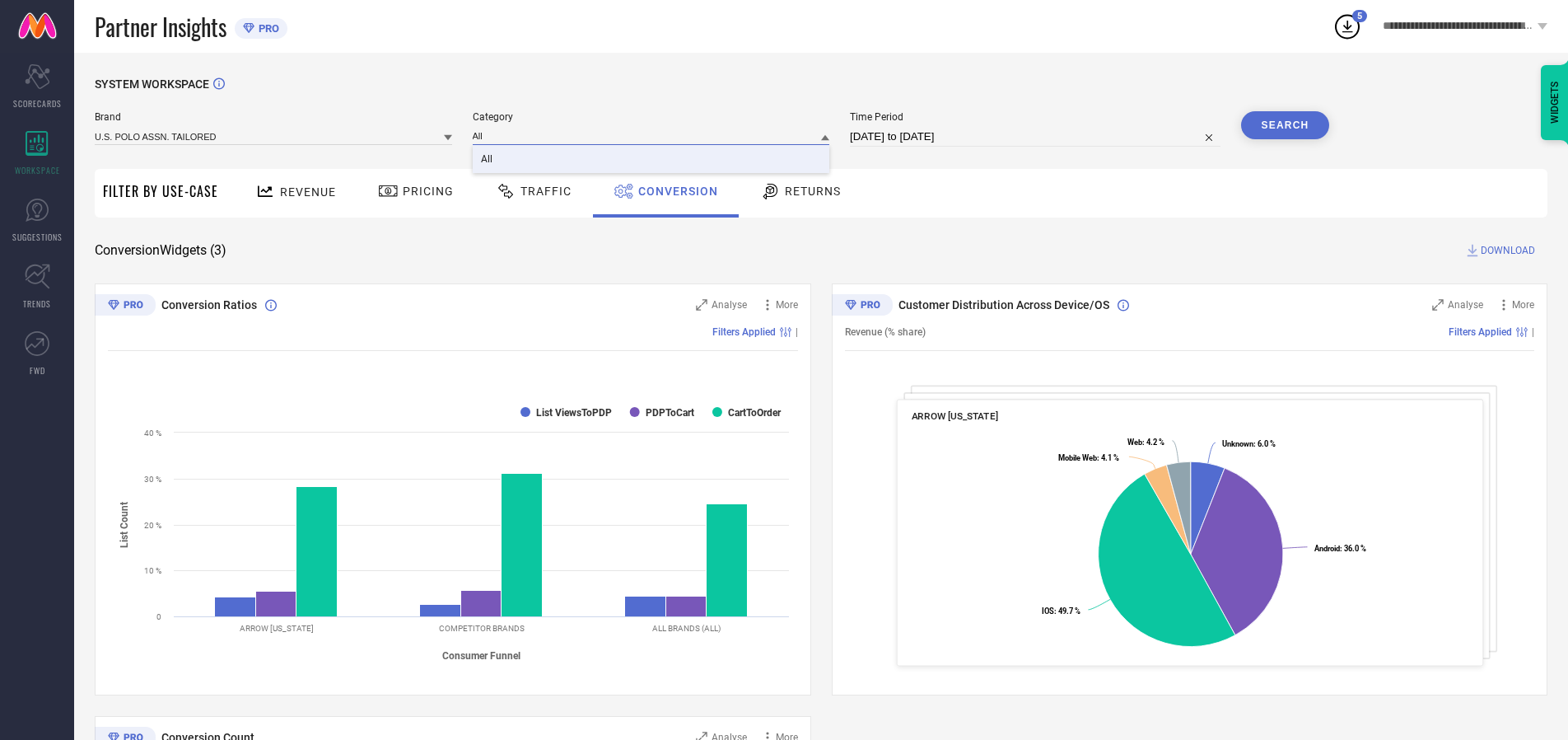
type input "All"
click at [488, 160] on span "All" at bounding box center [487, 159] width 11 height 11
click at [1285, 125] on button "Search" at bounding box center [1285, 124] width 89 height 28
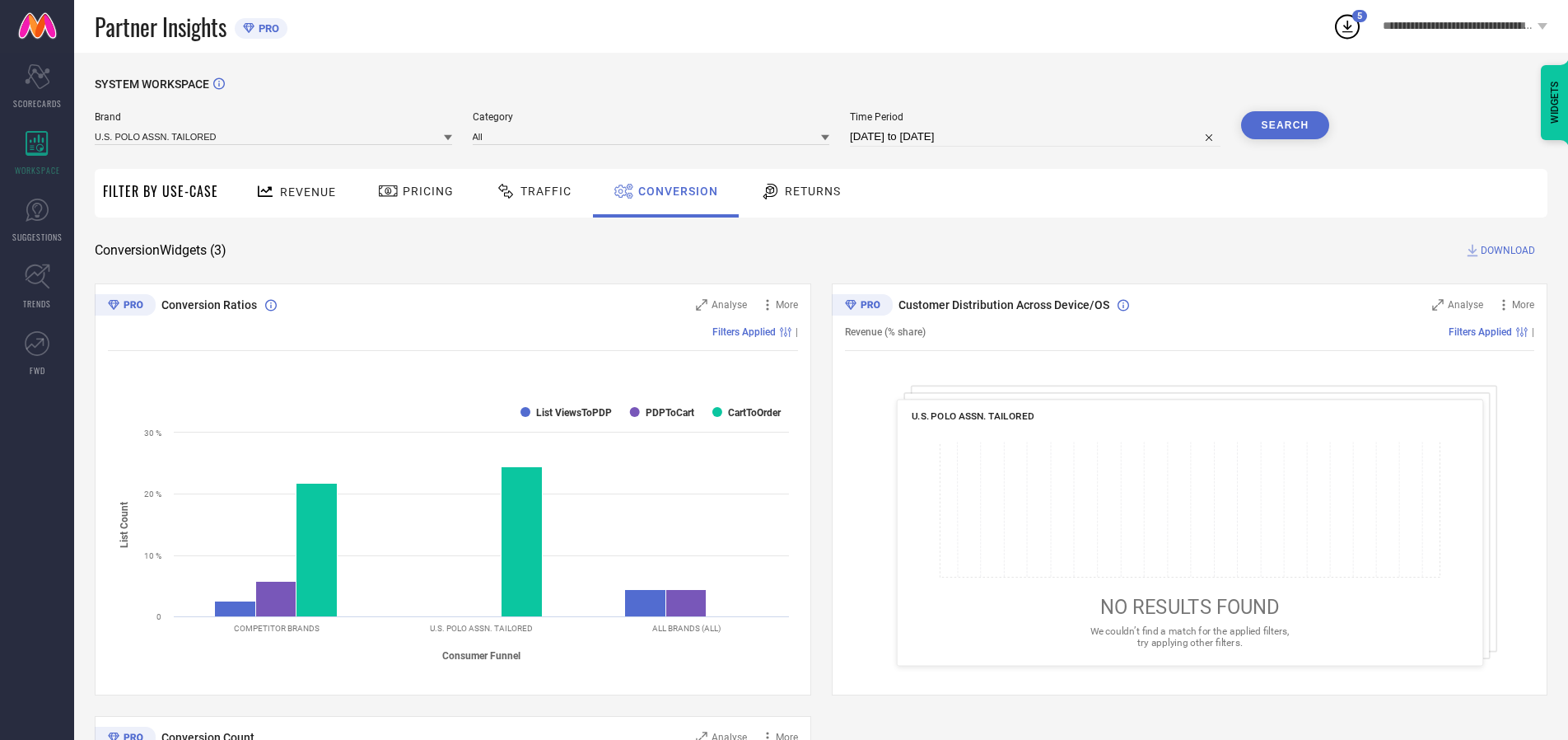
click at [1508, 250] on span "DOWNLOAD" at bounding box center [1508, 250] width 54 height 16
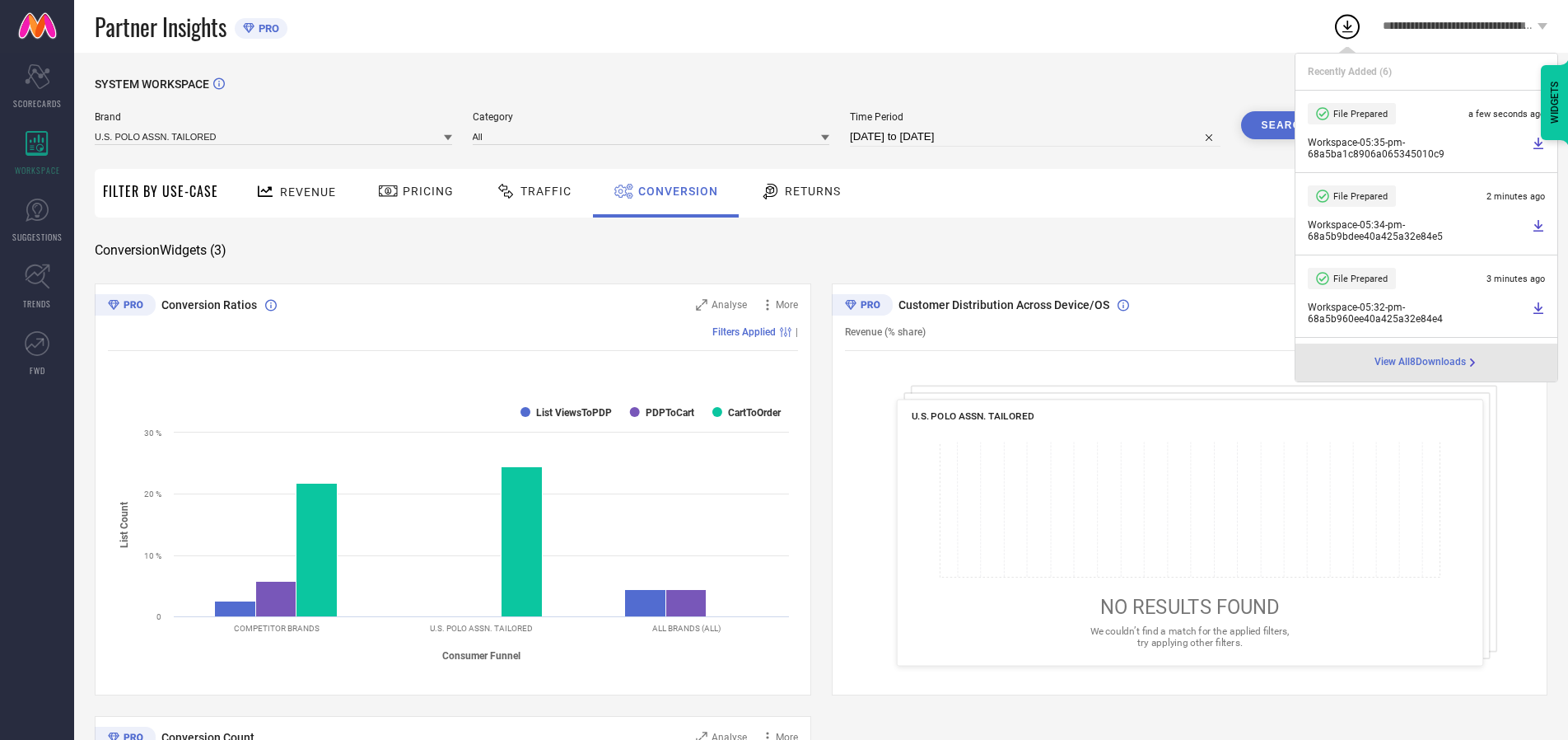
click at [674, 191] on span "Conversion" at bounding box center [679, 191] width 80 height 13
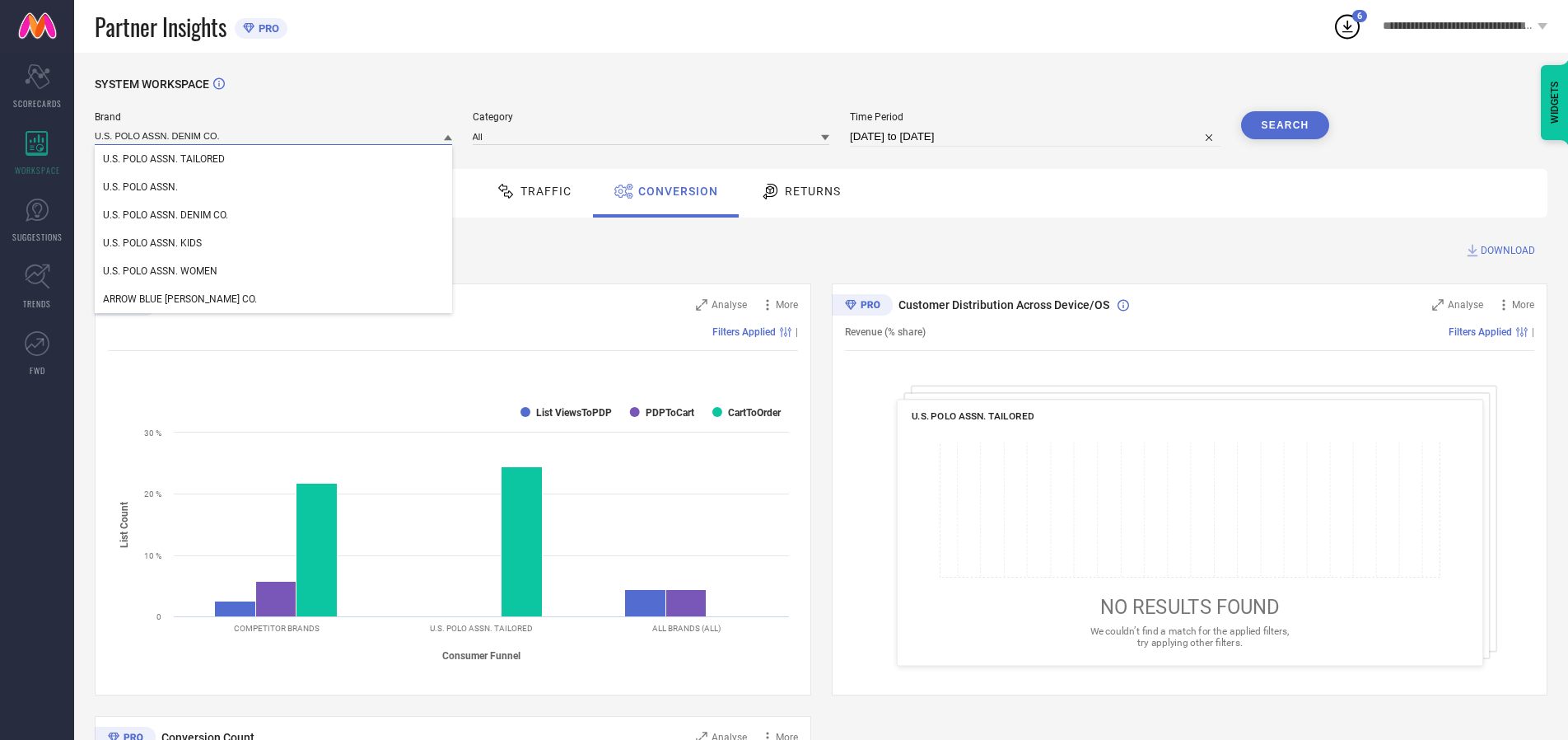
type input "U.S. POLO ASSN. DENIM CO."
click at [165, 216] on span "U.S. POLO ASSN. DENIM CO." at bounding box center [165, 215] width 125 height 11
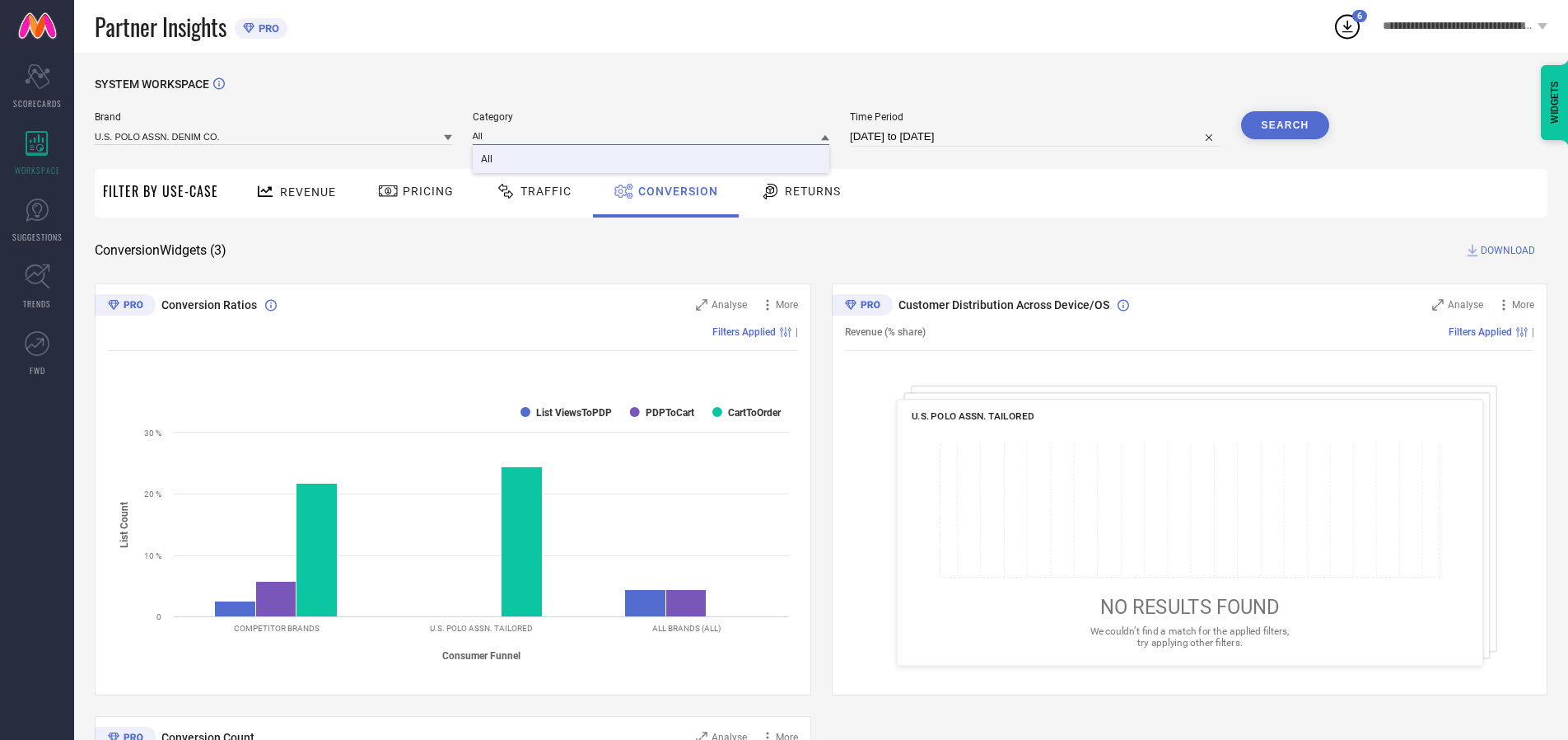
type input "All"
click at [488, 160] on span "All" at bounding box center [487, 159] width 11 height 11
click at [1285, 125] on button "Search" at bounding box center [1285, 124] width 89 height 28
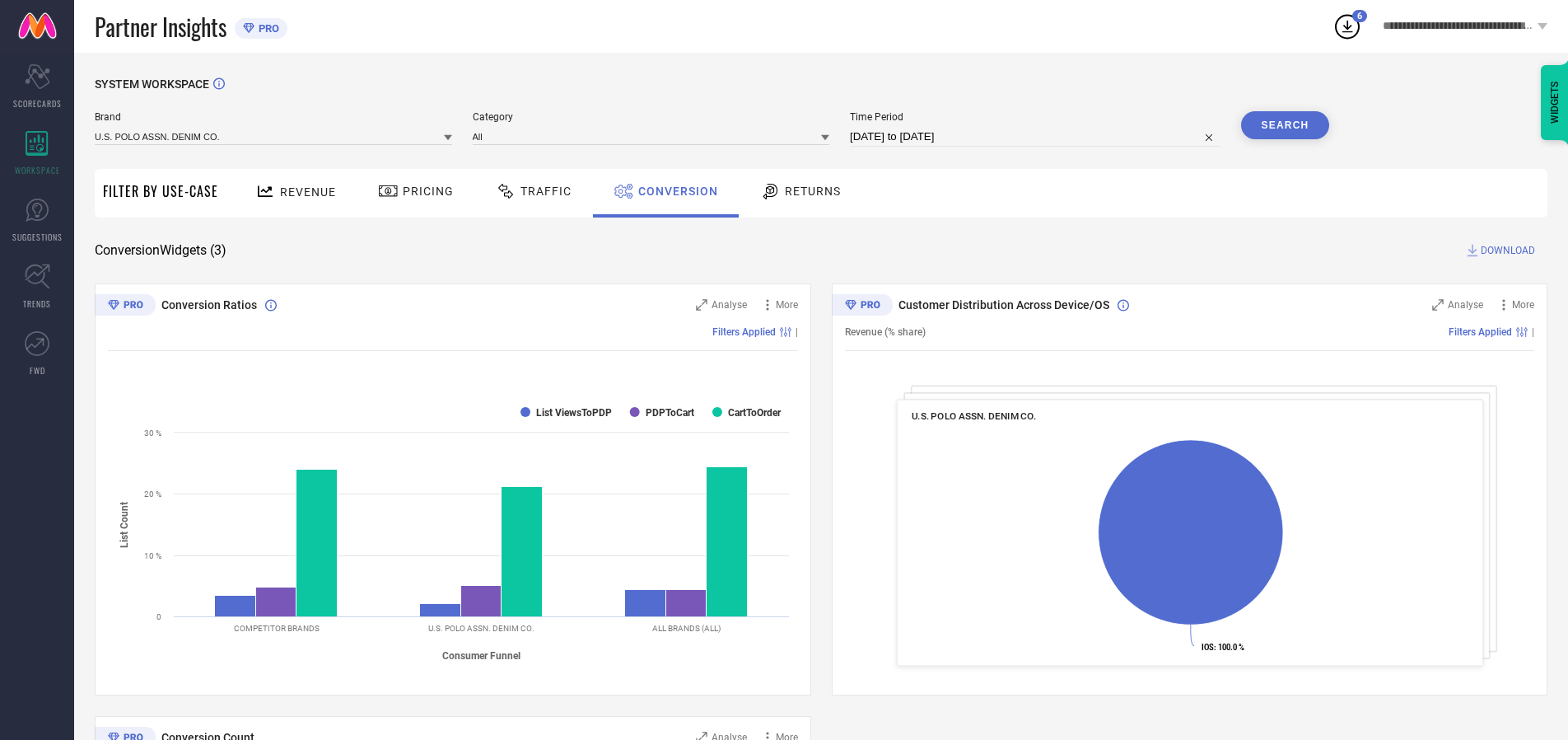
click at [1508, 250] on span "DOWNLOAD" at bounding box center [1508, 250] width 54 height 16
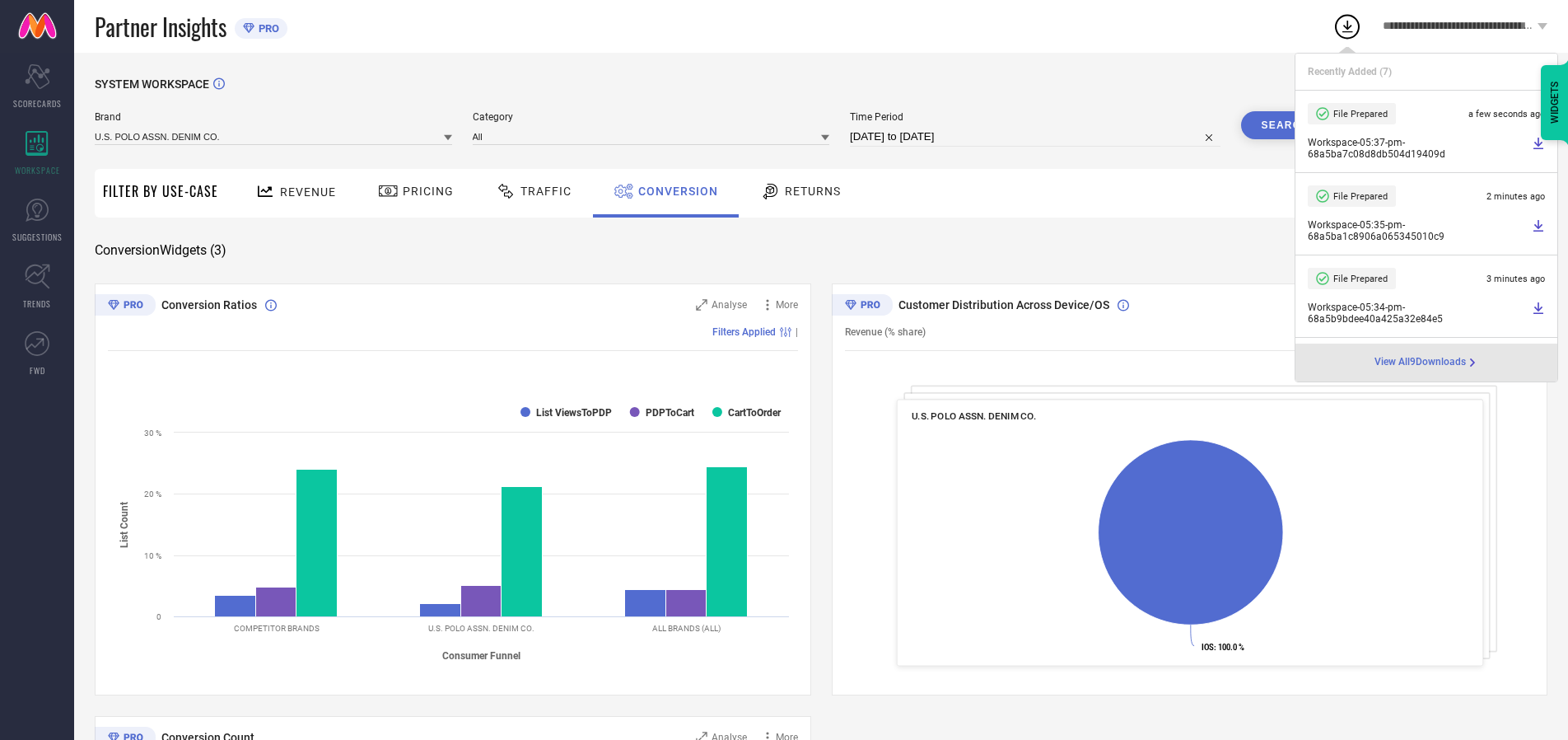
click at [674, 191] on span "Conversion" at bounding box center [679, 191] width 80 height 13
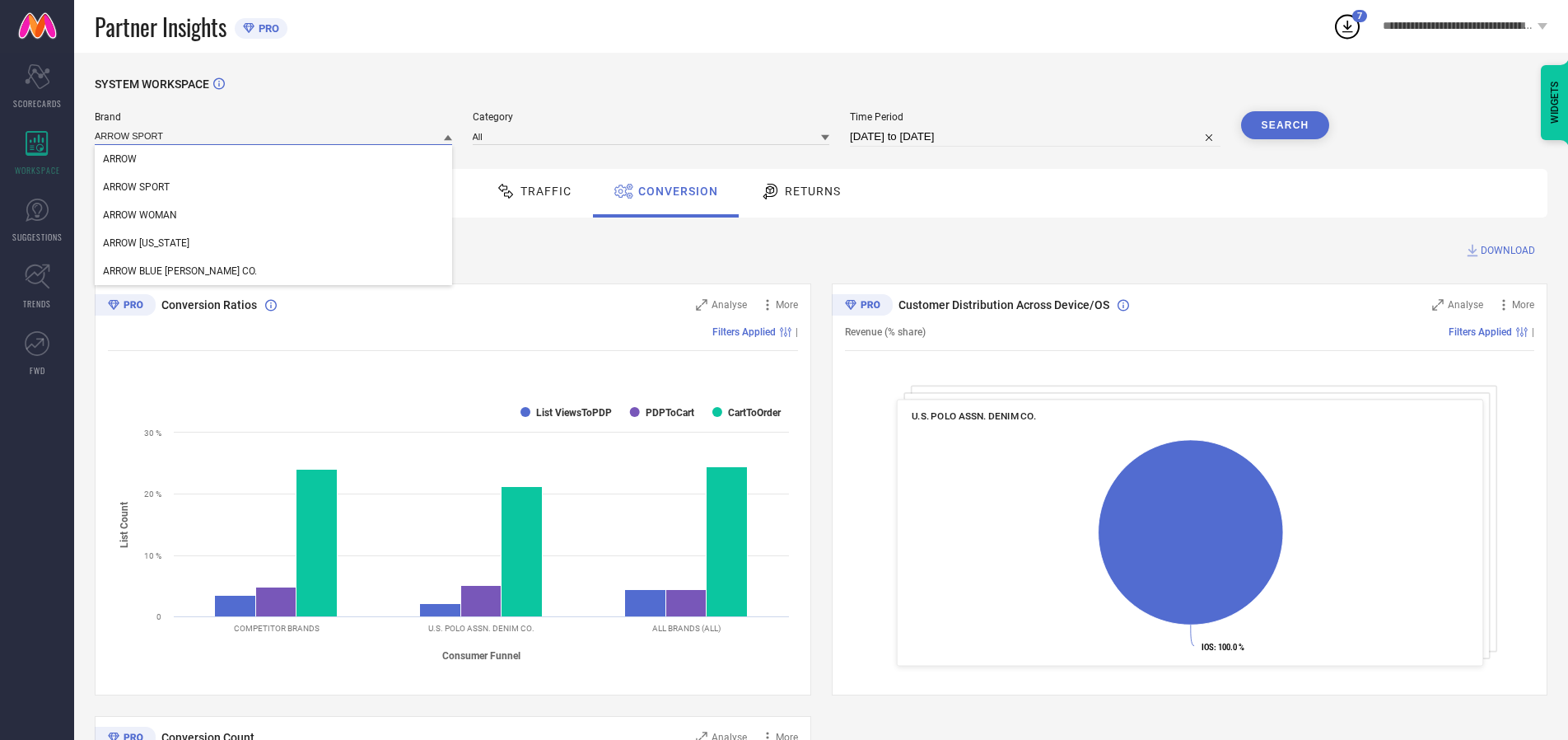
type input "ARROW SPORT"
click at [136, 187] on span "ARROW SPORT" at bounding box center [137, 187] width 67 height 11
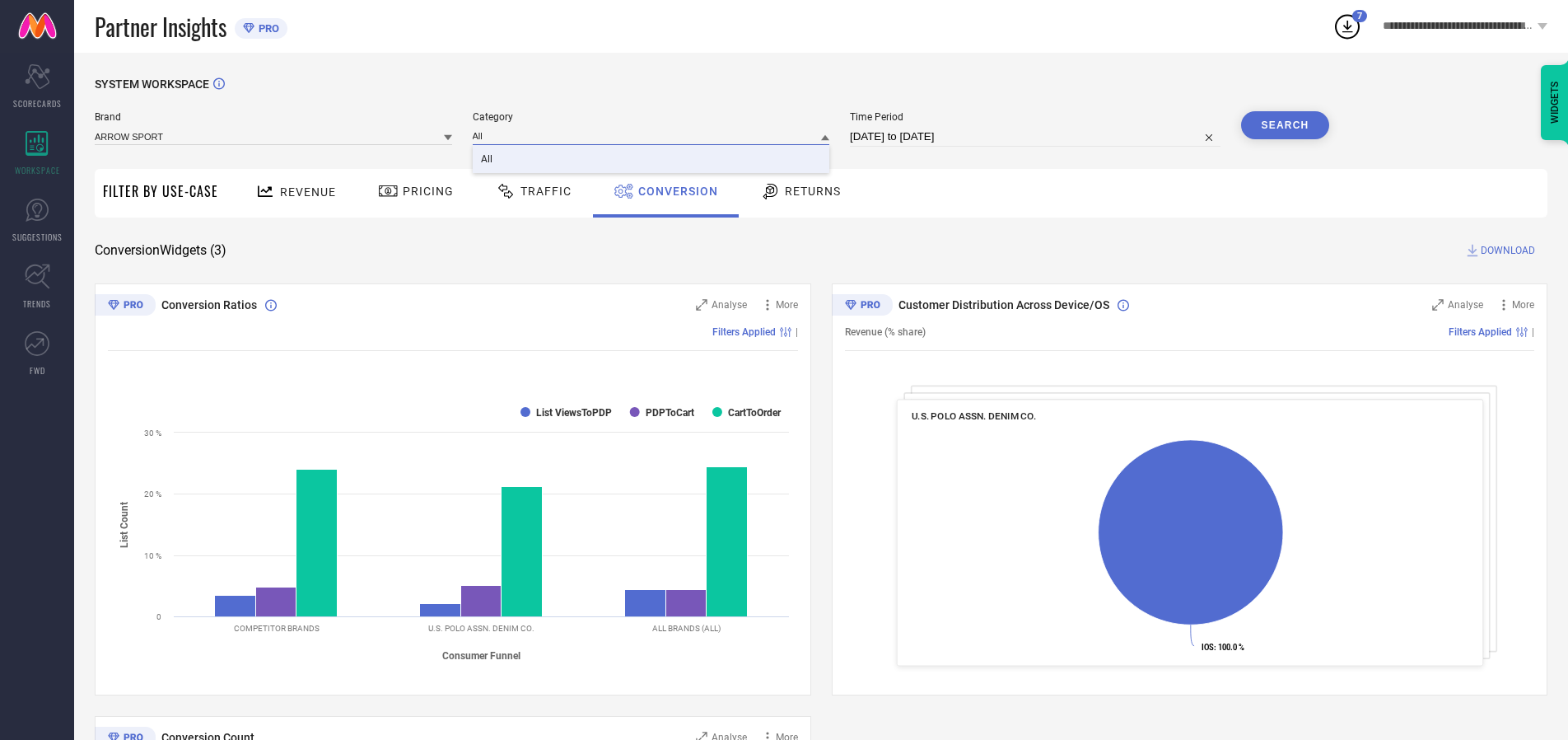
type input "All"
click at [488, 160] on span "All" at bounding box center [487, 159] width 11 height 11
click at [1285, 125] on button "Search" at bounding box center [1285, 124] width 89 height 28
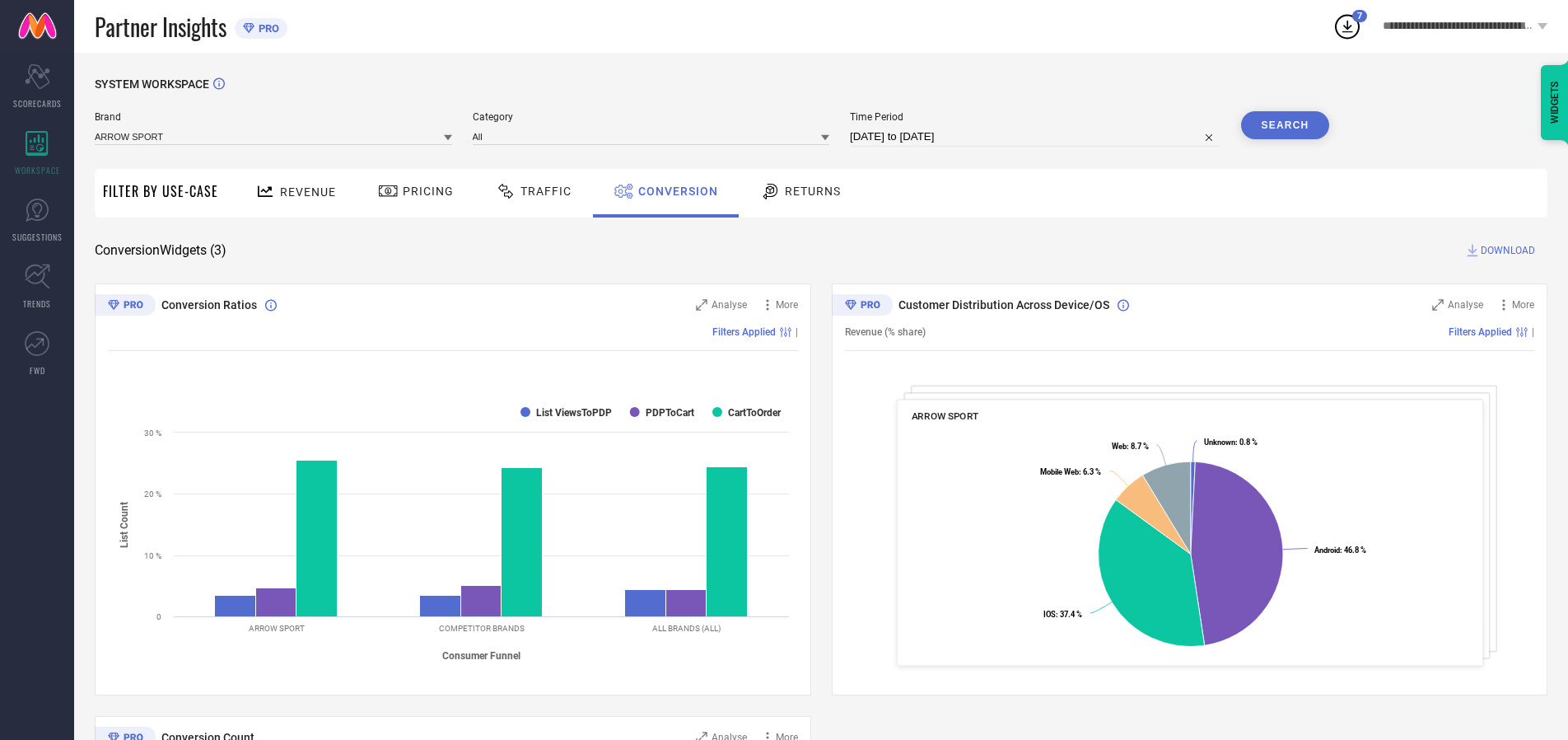
click at [1508, 250] on span "DOWNLOAD" at bounding box center [1508, 250] width 54 height 16
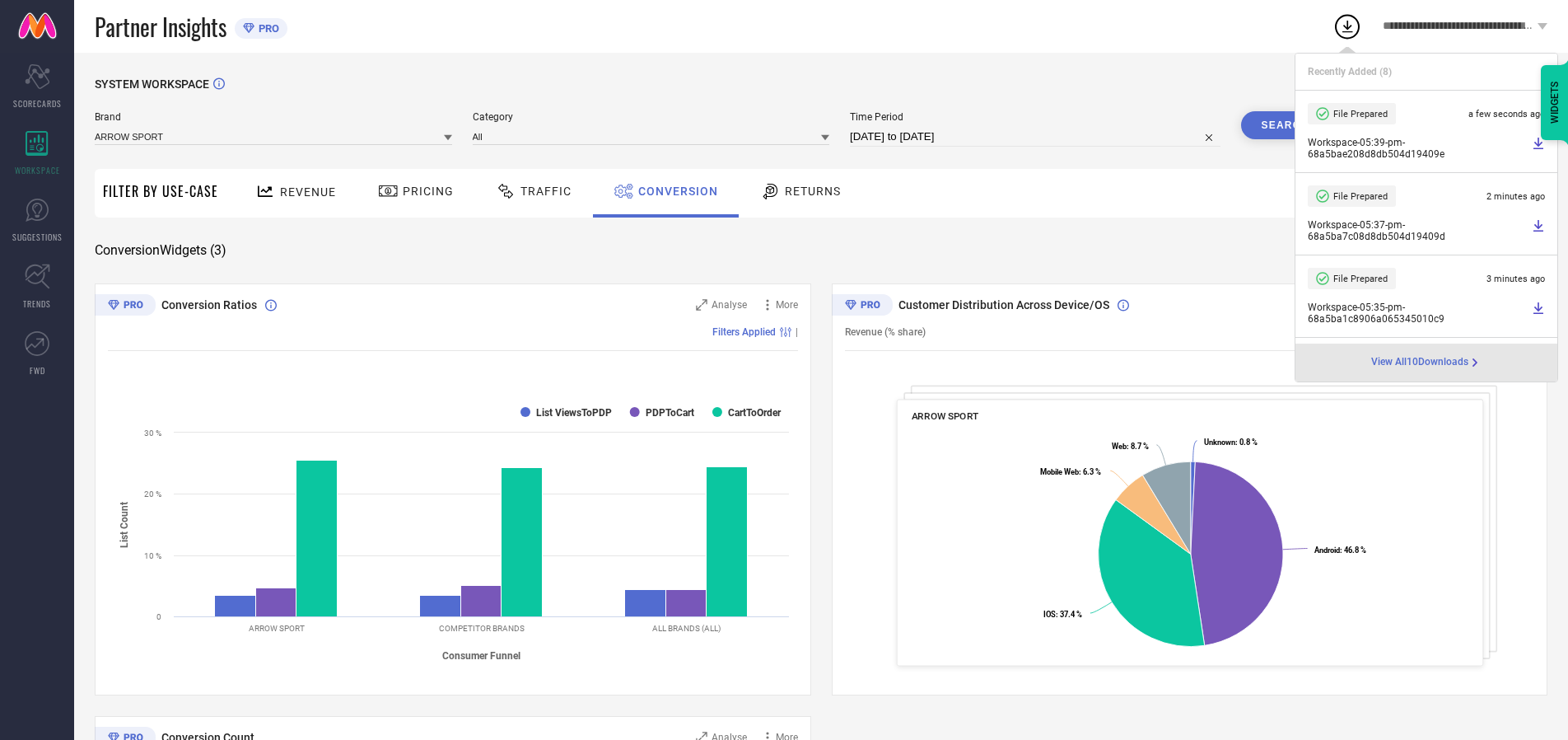
click at [674, 191] on span "Conversion" at bounding box center [679, 191] width 80 height 13
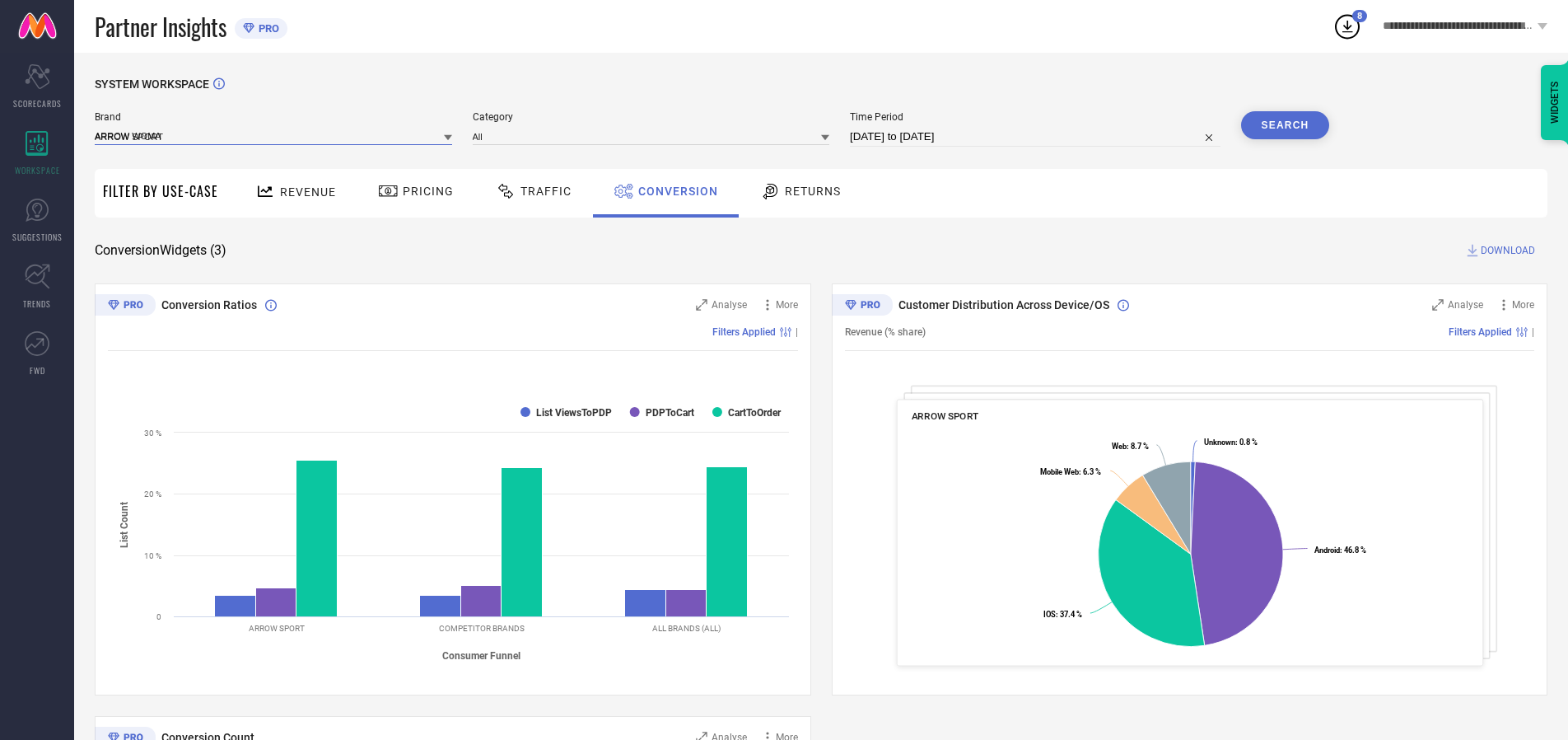
type input "ARROW WOMAN"
